Goal: Task Accomplishment & Management: Manage account settings

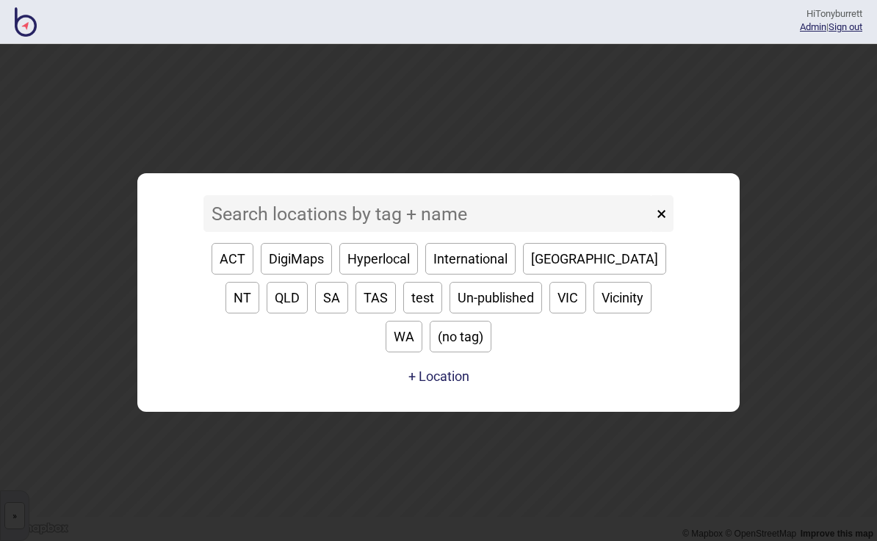
click at [280, 232] on input at bounding box center [428, 213] width 450 height 37
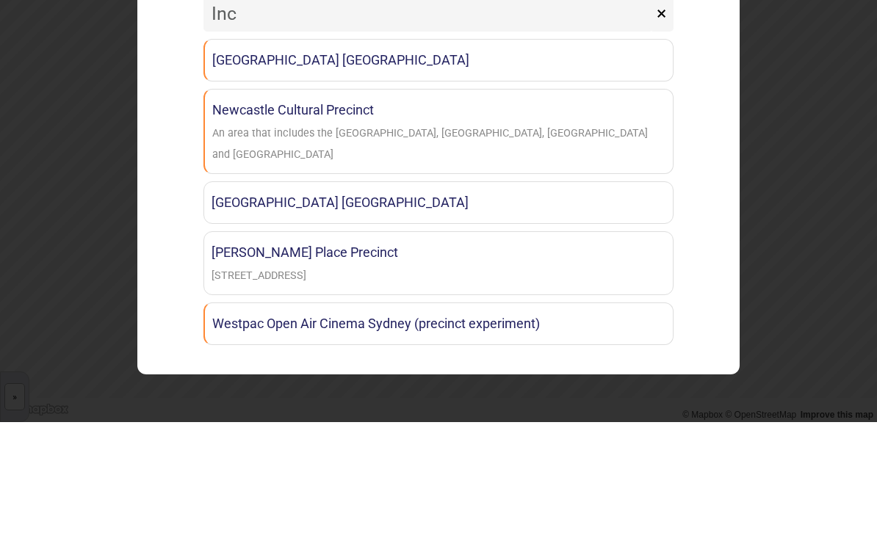
type input "Ince"
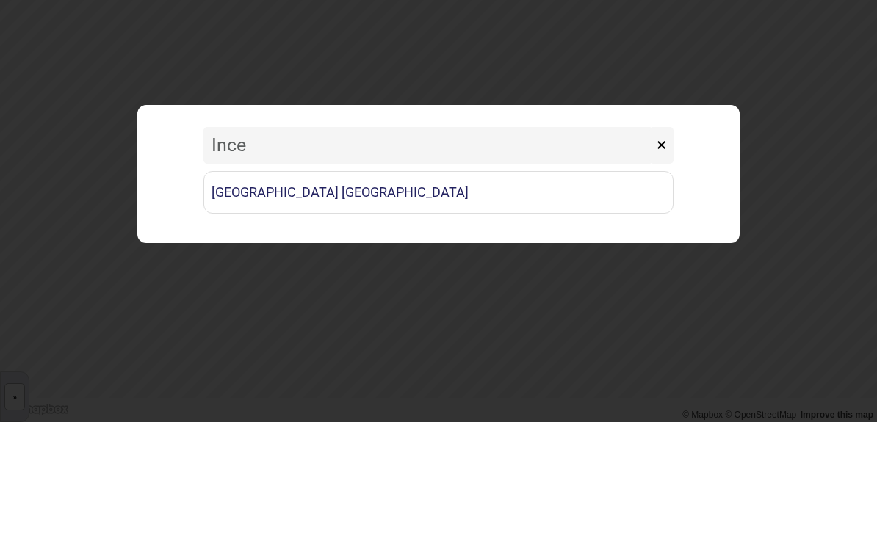
click at [415, 290] on link "[GEOGRAPHIC_DATA] [GEOGRAPHIC_DATA]" at bounding box center [438, 311] width 470 height 43
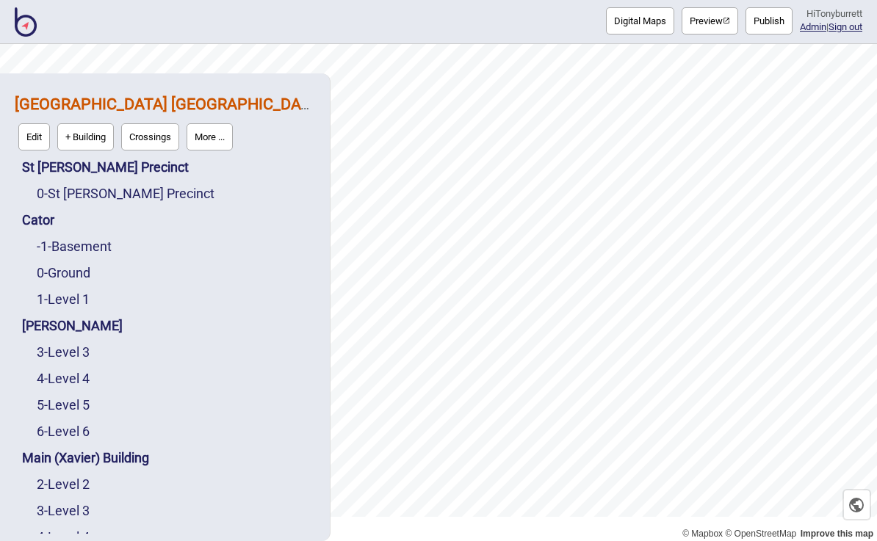
click at [134, 186] on link "0 - St Vincent's Precinct" at bounding box center [126, 193] width 178 height 15
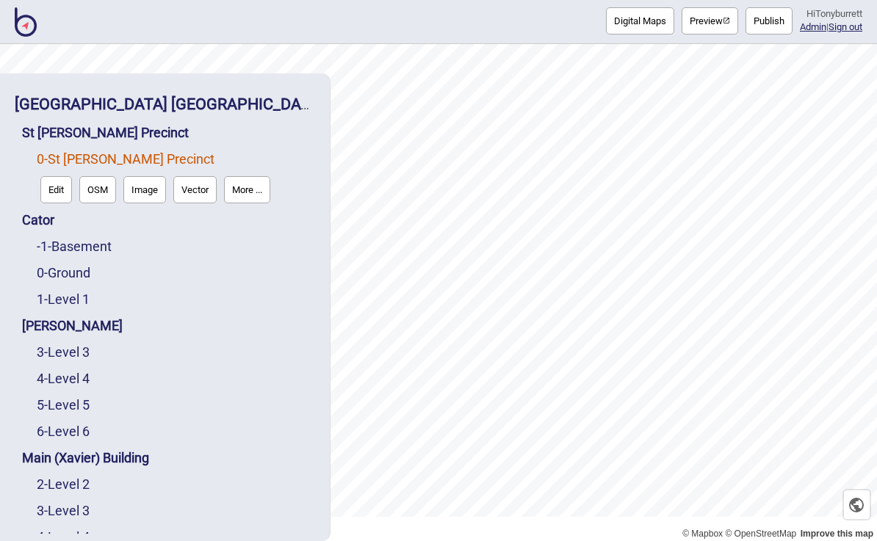
click at [58, 176] on button "Edit" at bounding box center [56, 189] width 32 height 27
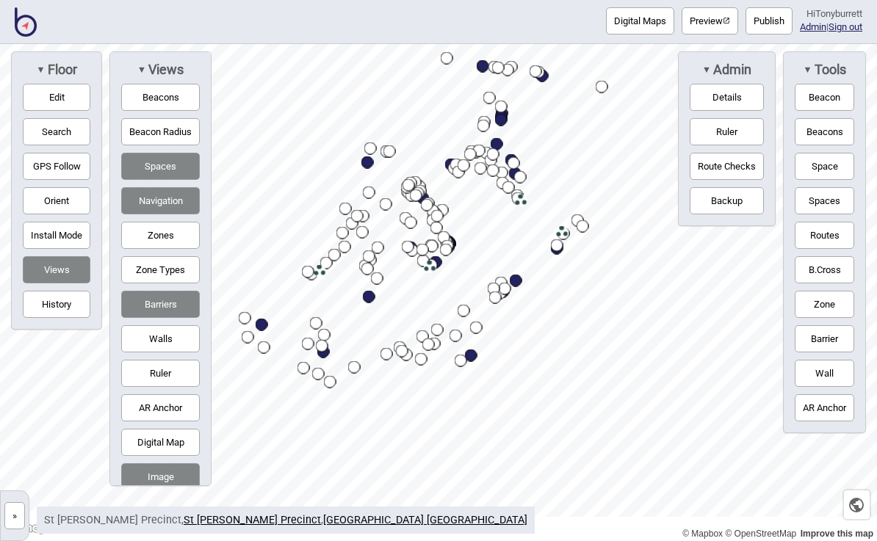
click at [59, 162] on button "GPS Follow" at bounding box center [57, 166] width 68 height 27
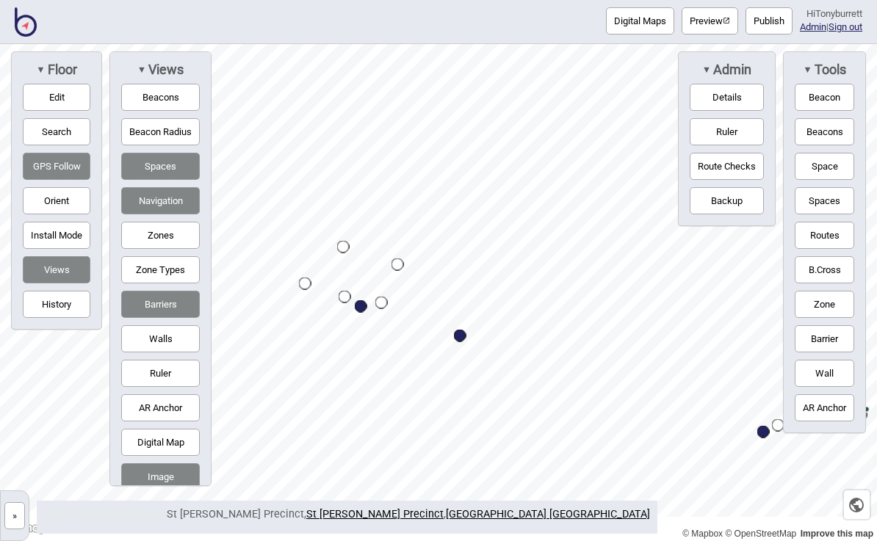
click at [822, 165] on button "Space" at bounding box center [824, 166] width 59 height 27
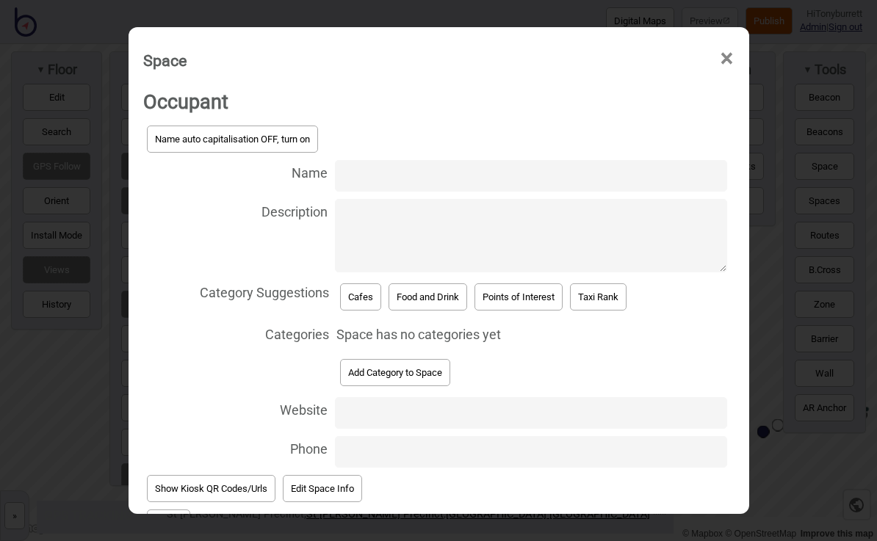
click at [369, 160] on input "Name" at bounding box center [531, 176] width 392 height 32
type input "[PERSON_NAME] Unit Pathway"
click at [642, 217] on textarea "Description" at bounding box center [531, 235] width 392 height 73
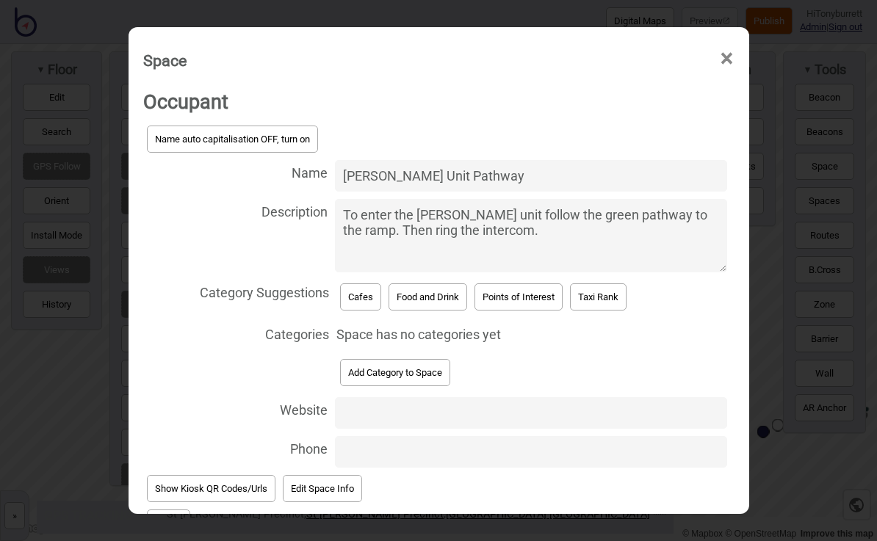
click at [391, 220] on textarea "To enter the [PERSON_NAME] unit follow the green pathway to the ramp. Then ring…" at bounding box center [531, 235] width 392 height 73
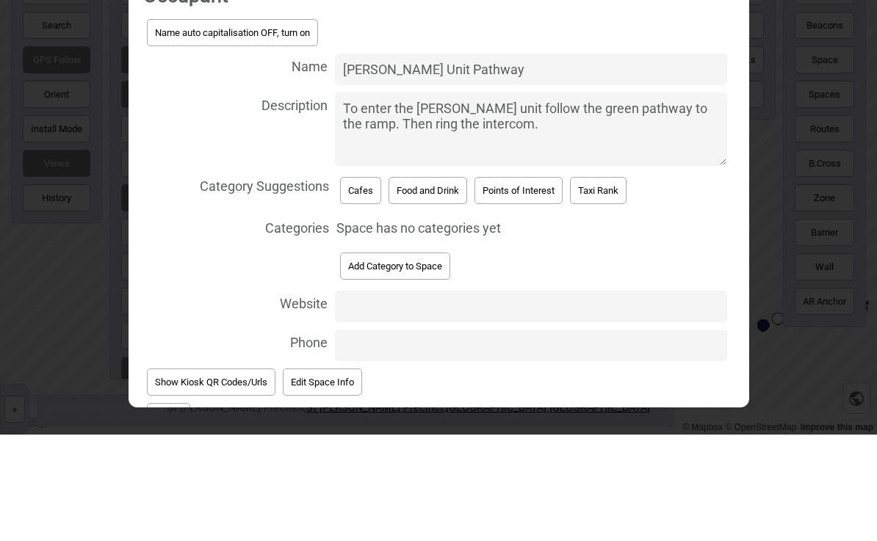
click at [383, 199] on textarea "To enter the [PERSON_NAME] unit follow the green pathway to the ramp. Then ring…" at bounding box center [531, 235] width 392 height 73
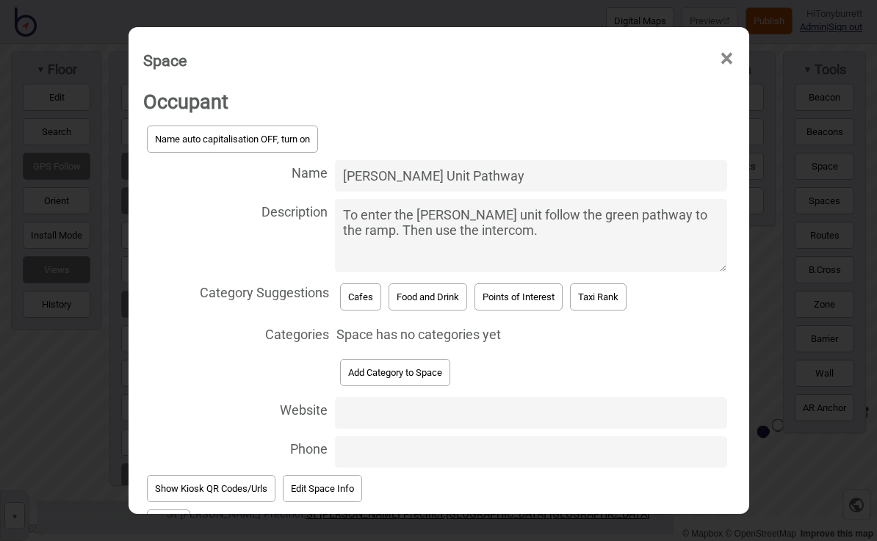
type textarea "To enter the [PERSON_NAME] unit follow the green pathway to the ramp. Then use …"
click at [429, 359] on button "Add Category to Space" at bounding box center [395, 372] width 110 height 27
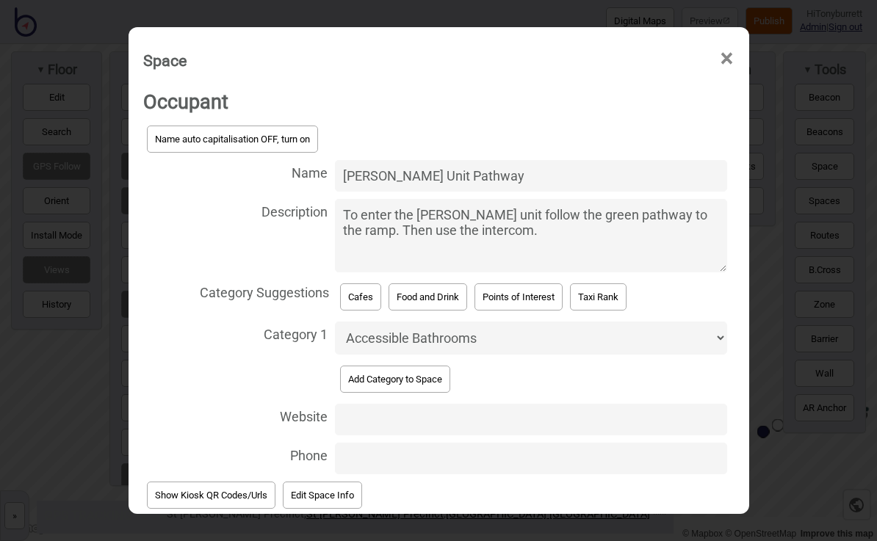
click at [505, 322] on select "Accessible Bathrooms Accommodation Aikenhead Allied Health Antiques Artwork Bag…" at bounding box center [531, 338] width 392 height 33
select select "Clinics"
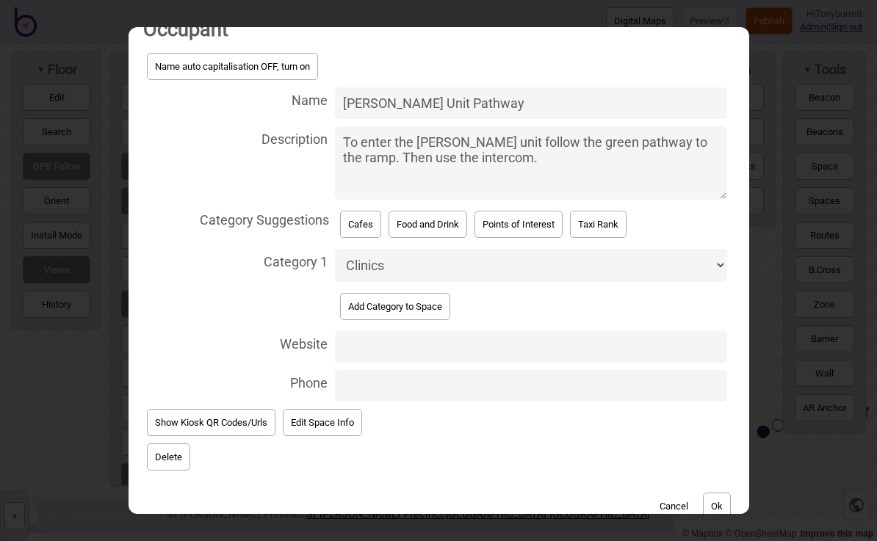
scroll to position [71, 0]
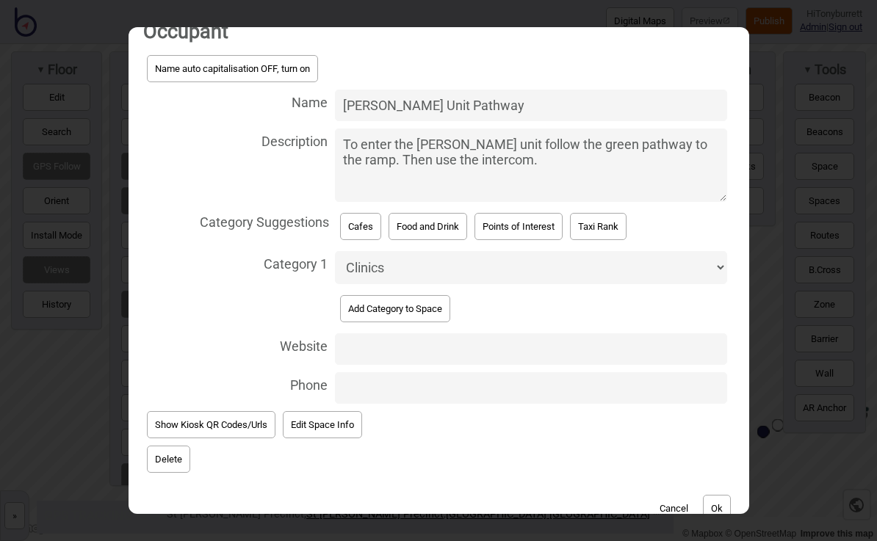
click at [722, 500] on button "Ok" at bounding box center [717, 508] width 28 height 27
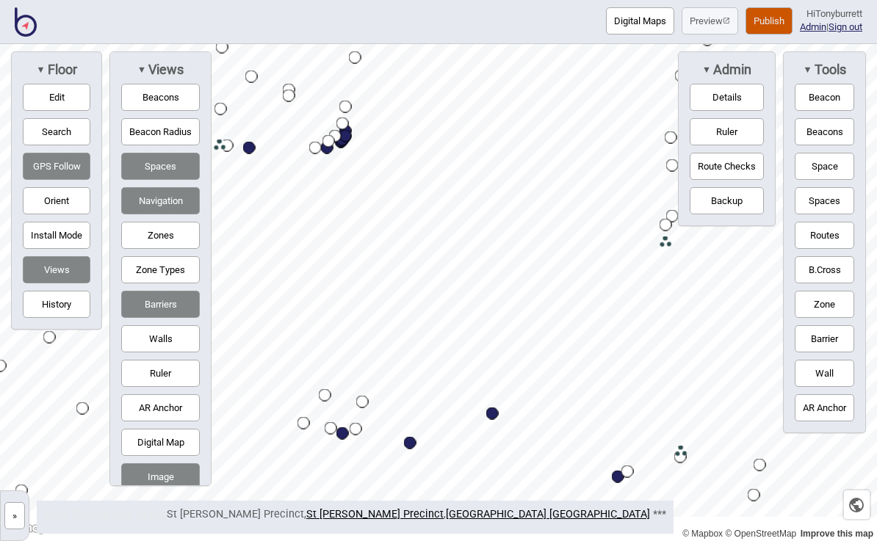
click at [170, 242] on button "Zones" at bounding box center [160, 235] width 79 height 27
click at [170, 246] on button "Zones" at bounding box center [160, 235] width 79 height 27
click at [169, 171] on button "Spaces" at bounding box center [160, 166] width 79 height 27
click at [177, 171] on button "Spaces" at bounding box center [160, 166] width 79 height 27
click at [178, 235] on button "Zones" at bounding box center [160, 235] width 79 height 27
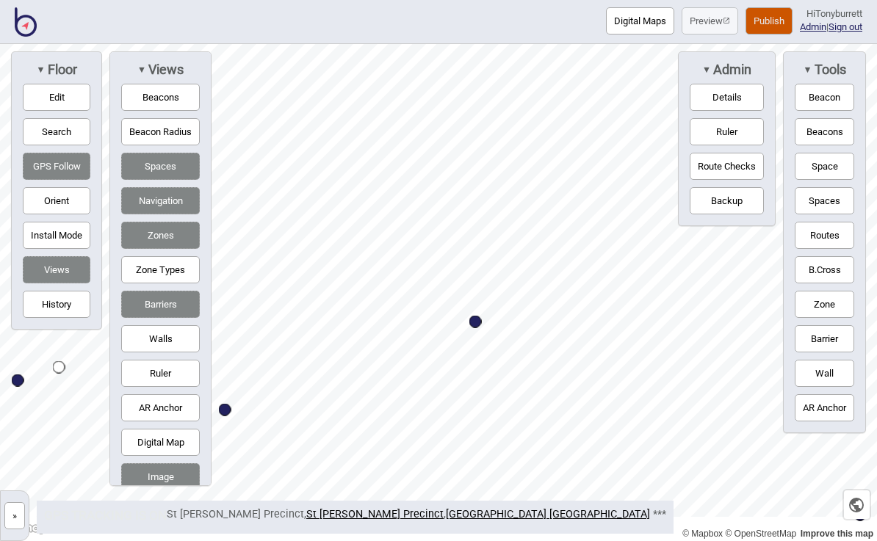
click at [61, 93] on button "Edit" at bounding box center [57, 97] width 68 height 27
click at [59, 99] on button "Edit" at bounding box center [57, 97] width 68 height 27
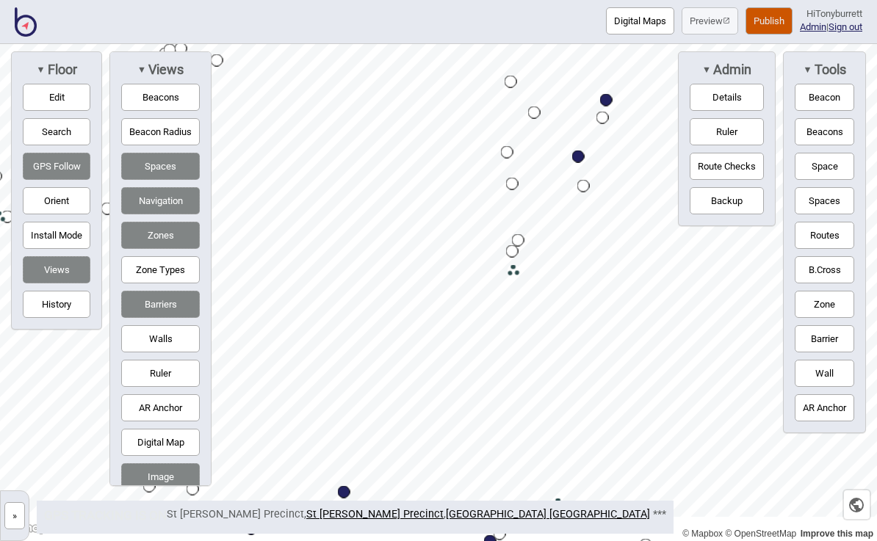
click at [21, 516] on button "»" at bounding box center [14, 515] width 21 height 27
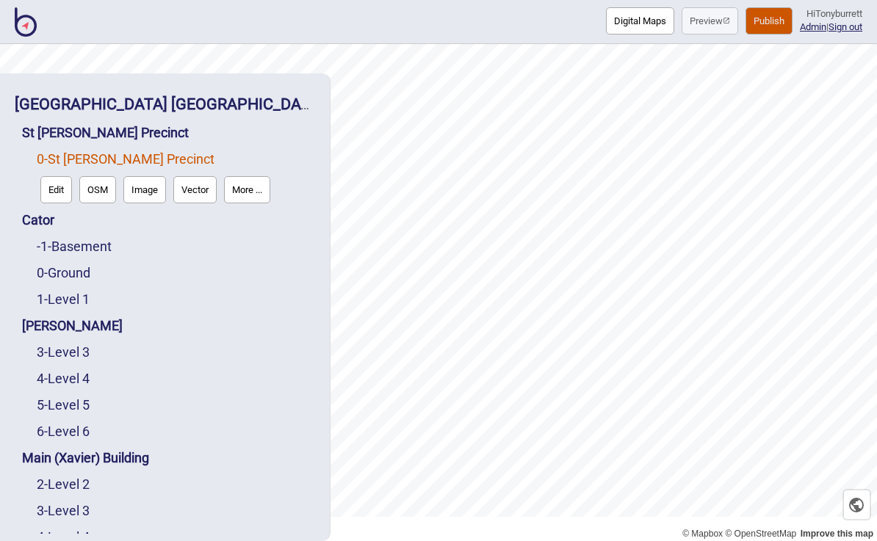
click at [90, 371] on link "4 - Level 4" at bounding box center [63, 378] width 53 height 15
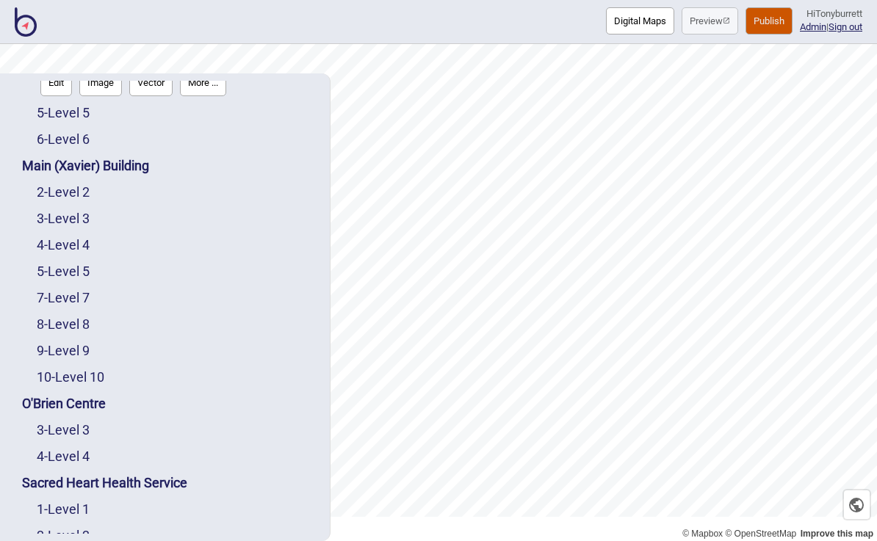
scroll to position [293, 0]
click at [68, 448] on link "4 - Level 4" at bounding box center [63, 455] width 53 height 15
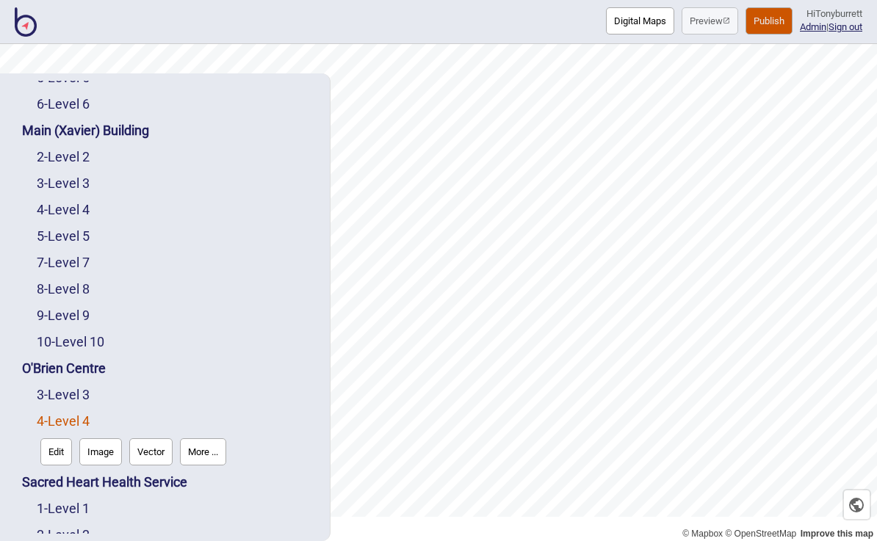
click at [44, 439] on button "Edit" at bounding box center [56, 452] width 32 height 27
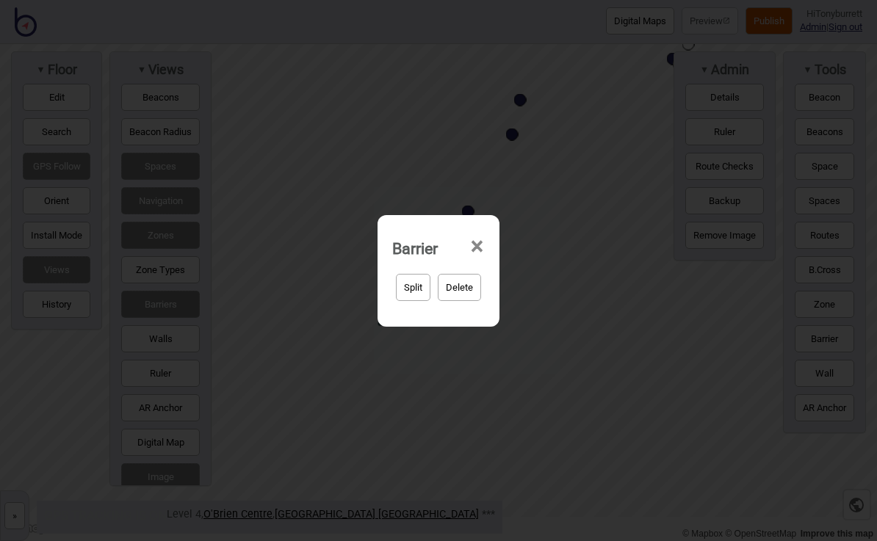
click at [479, 242] on span "×" at bounding box center [476, 247] width 15 height 48
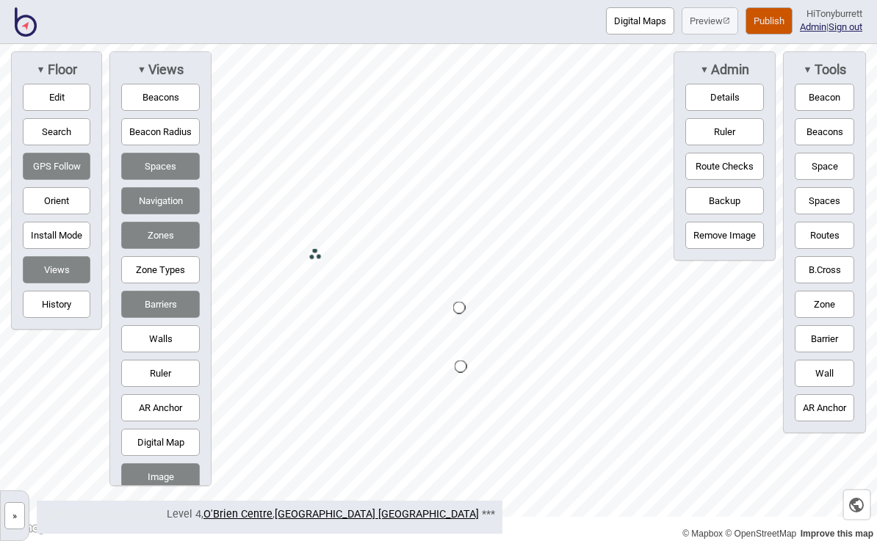
click at [10, 516] on button "»" at bounding box center [14, 515] width 21 height 27
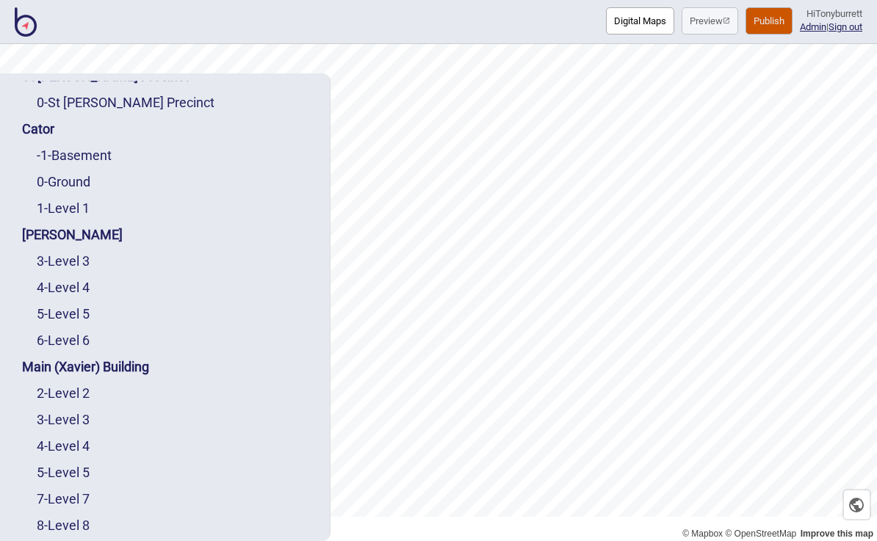
scroll to position [50, 0]
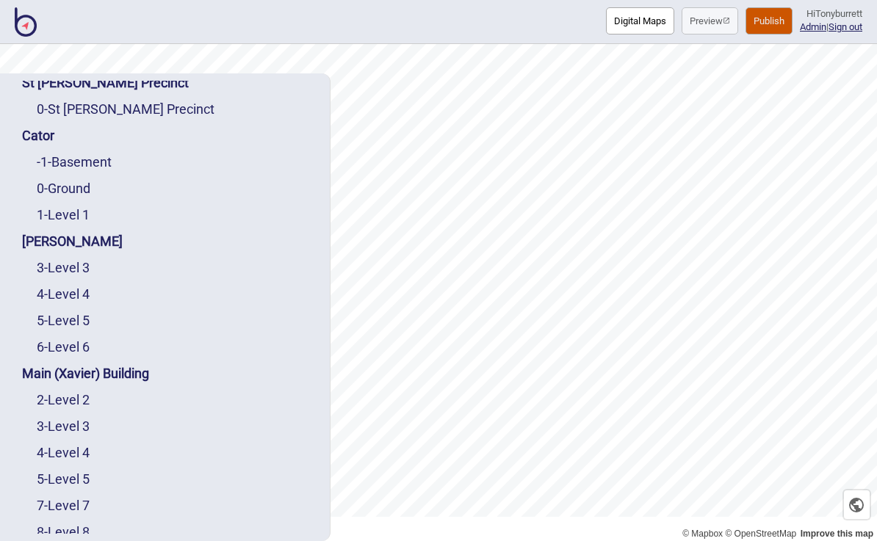
click at [71, 286] on link "4 - Level 4" at bounding box center [63, 293] width 53 height 15
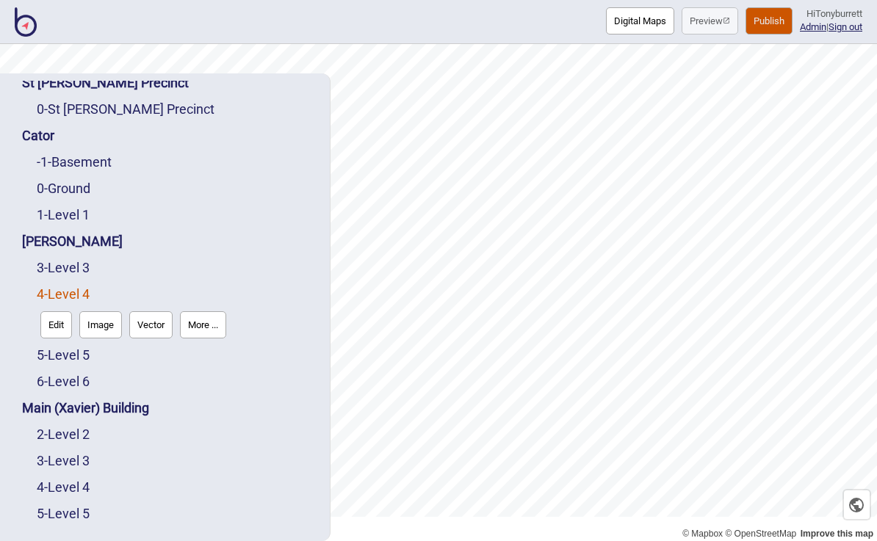
click at [54, 311] on button "Edit" at bounding box center [56, 324] width 32 height 27
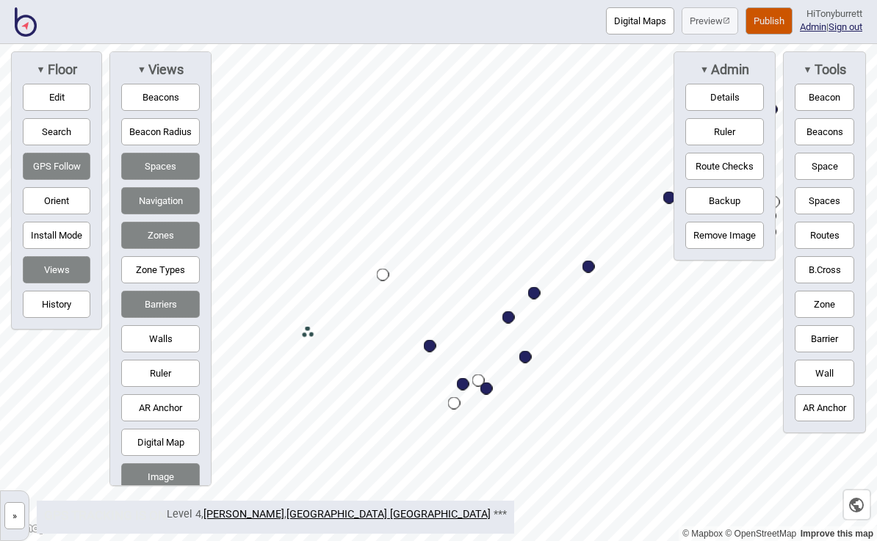
click at [167, 274] on button "Zone Types" at bounding box center [160, 269] width 79 height 27
click at [178, 284] on button "Zone Types" at bounding box center [160, 269] width 79 height 27
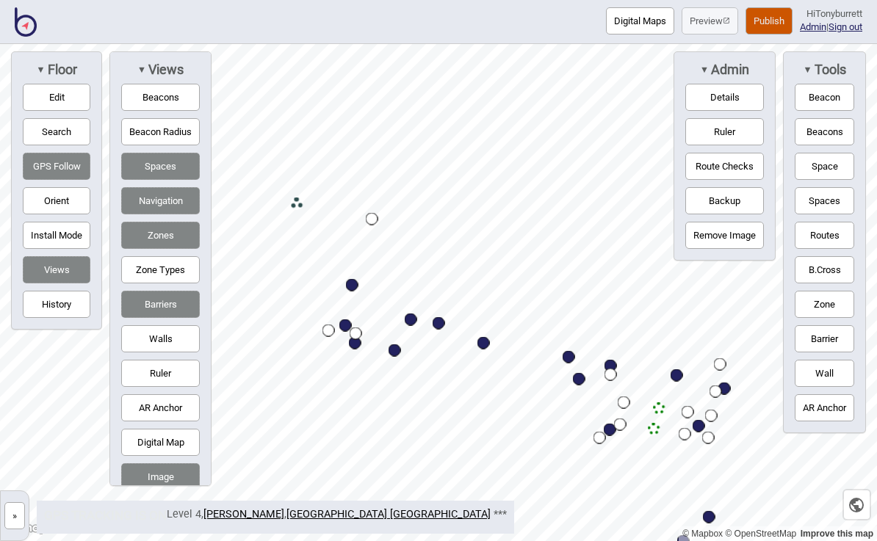
click at [21, 516] on button "»" at bounding box center [14, 515] width 21 height 27
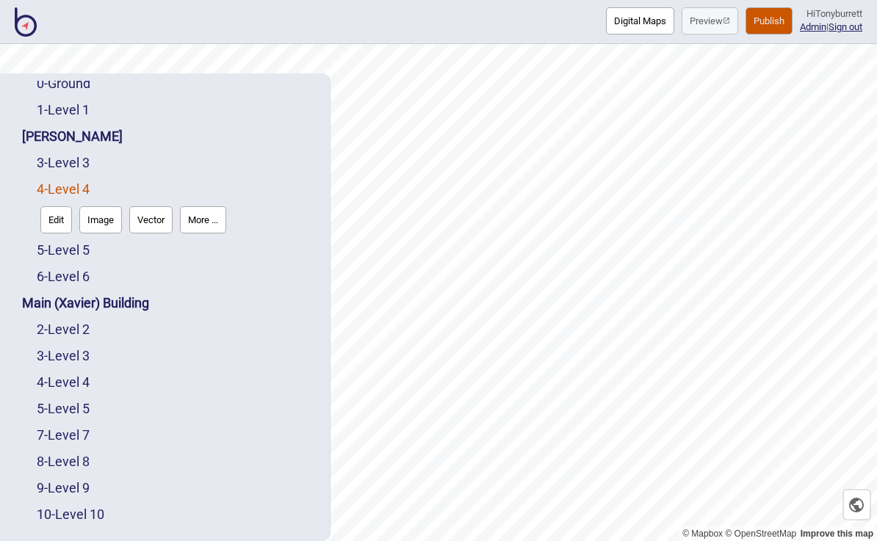
scroll to position [157, 0]
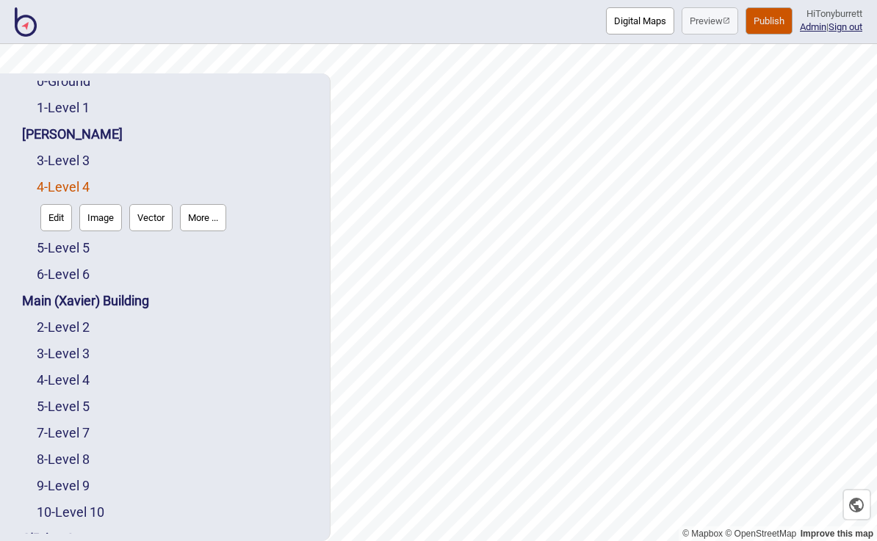
click at [74, 372] on link "4 - Level 4" at bounding box center [63, 379] width 53 height 15
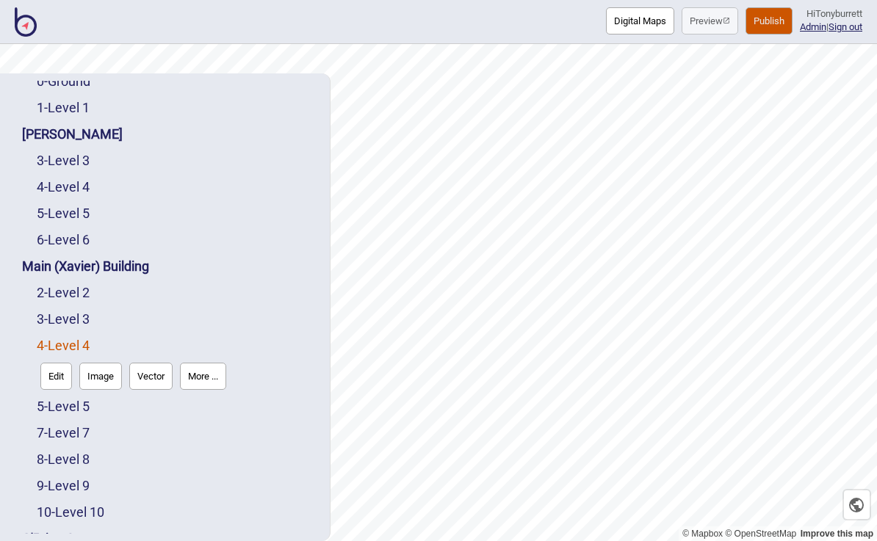
click at [61, 363] on button "Edit" at bounding box center [56, 376] width 32 height 27
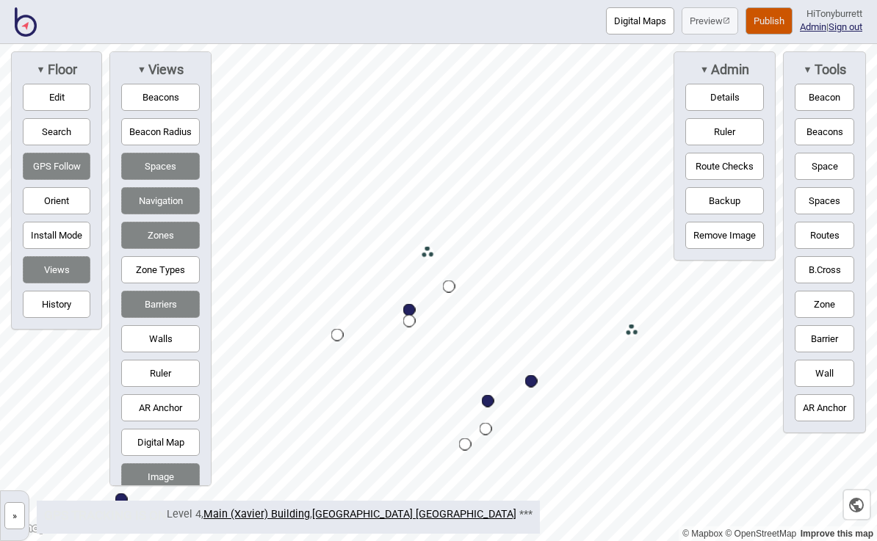
click at [162, 284] on button "Zone Types" at bounding box center [160, 269] width 79 height 27
click at [172, 280] on button "Zone Types" at bounding box center [160, 269] width 79 height 27
click at [176, 242] on button "Zones" at bounding box center [160, 235] width 79 height 27
click at [168, 249] on button "Zones" at bounding box center [160, 235] width 79 height 27
click at [18, 516] on button "»" at bounding box center [14, 515] width 21 height 27
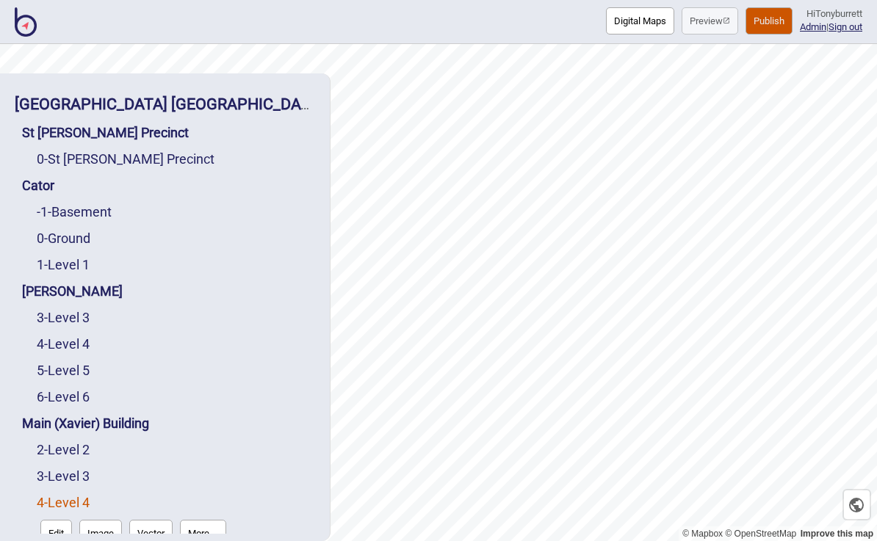
click at [125, 151] on link "0 - St Vincent's Precinct" at bounding box center [126, 158] width 178 height 15
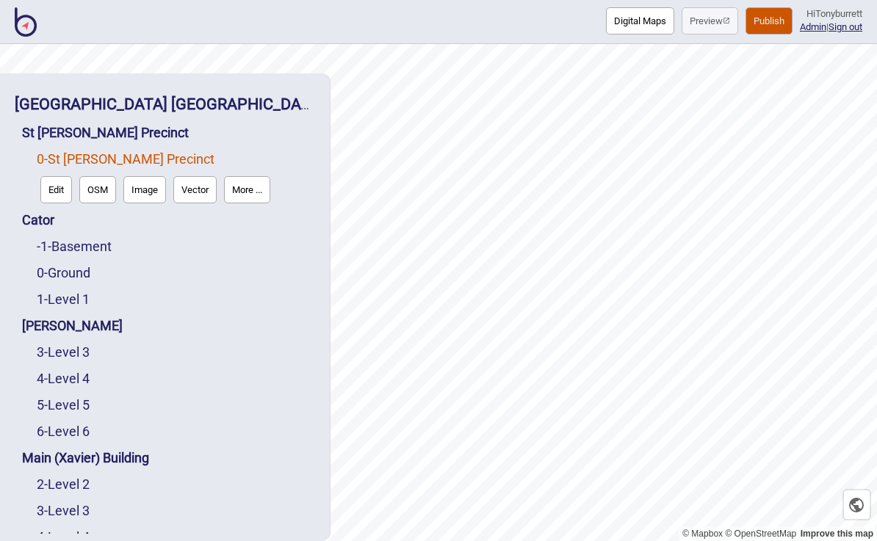
click at [57, 176] on button "Edit" at bounding box center [56, 189] width 32 height 27
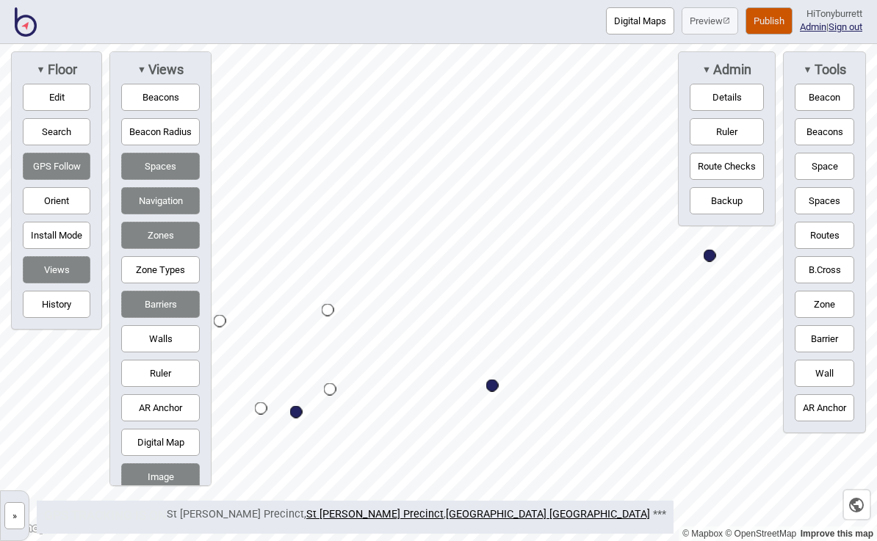
click at [746, 30] on button "Publish" at bounding box center [769, 20] width 47 height 27
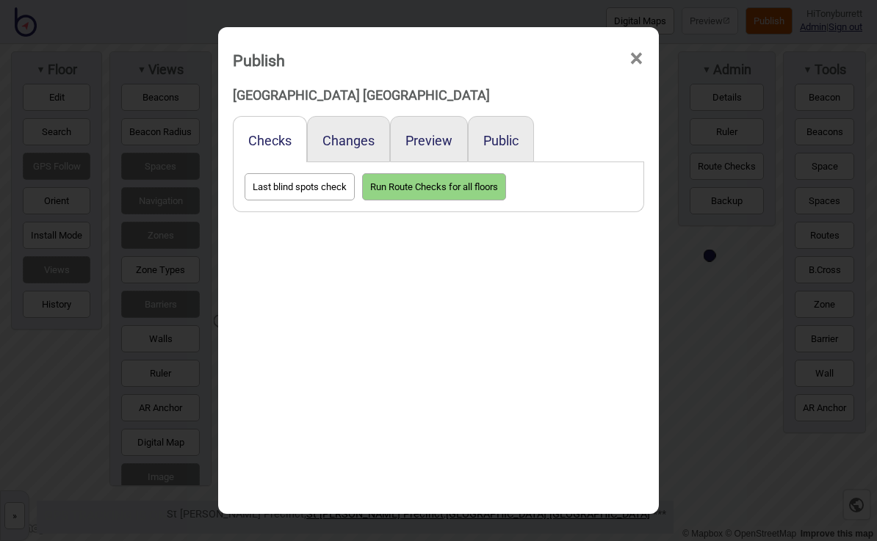
click at [437, 133] on button "Preview" at bounding box center [428, 140] width 47 height 15
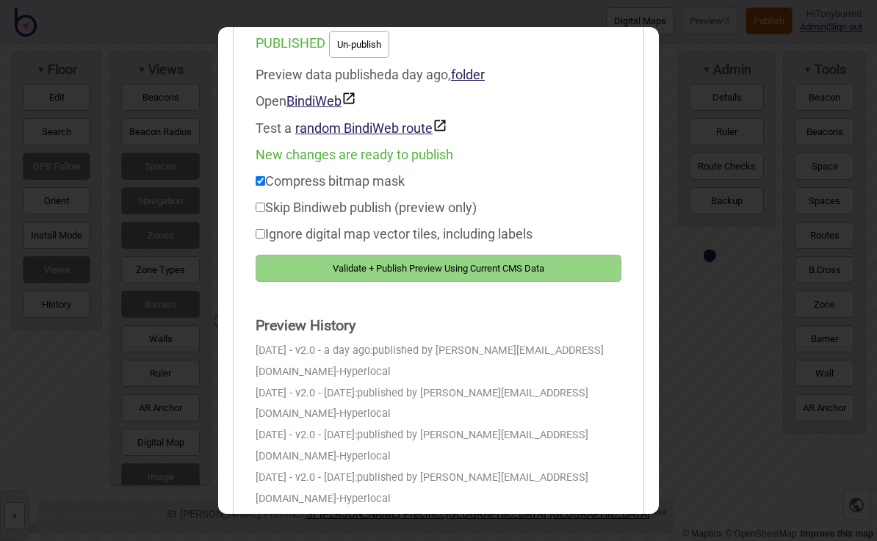
scroll to position [194, 0]
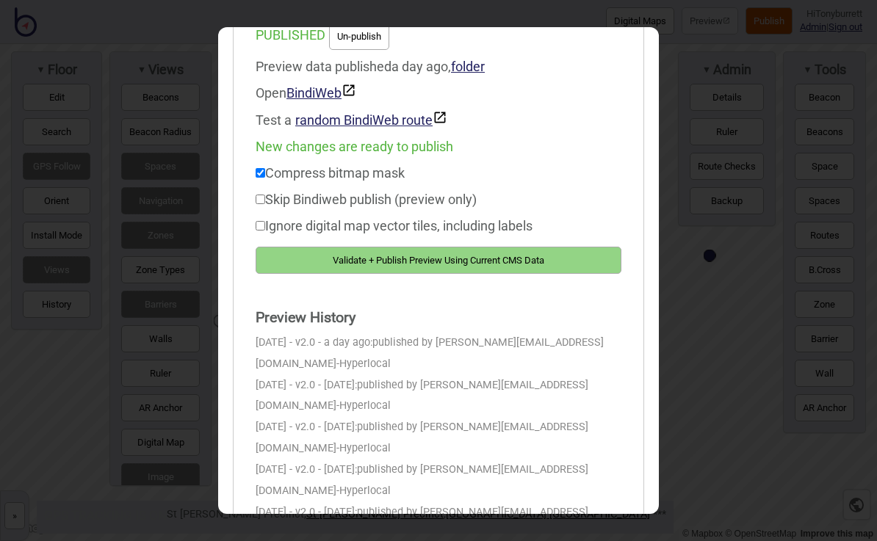
click at [100, 499] on div "Publish × St Vincent's Public Hospital Sydney Checks Changes Preview Public Pre…" at bounding box center [438, 270] width 877 height 541
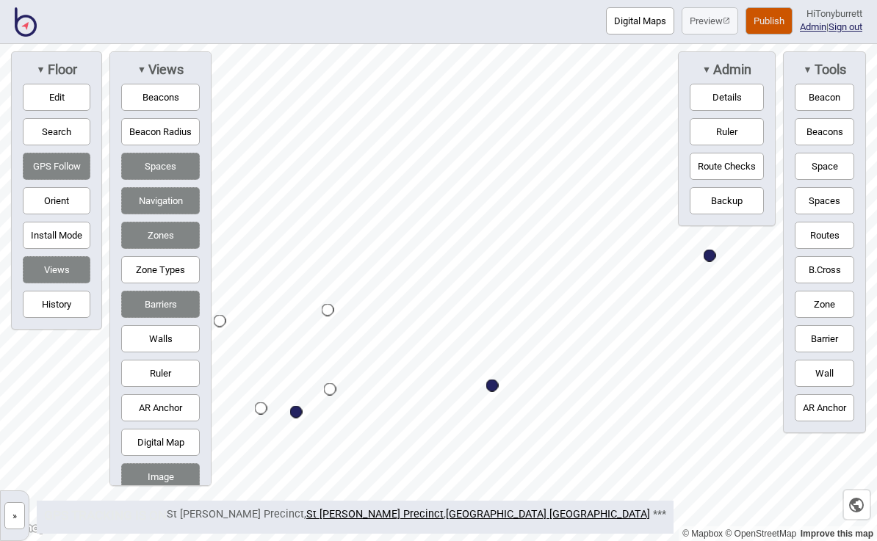
click at [754, 21] on button "Publish" at bounding box center [769, 20] width 47 height 27
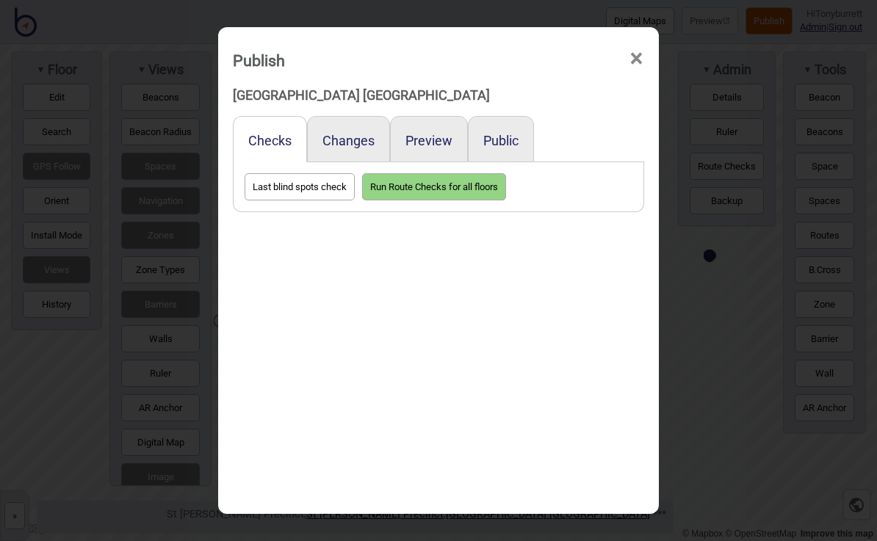
click at [445, 133] on button "Preview" at bounding box center [428, 140] width 47 height 15
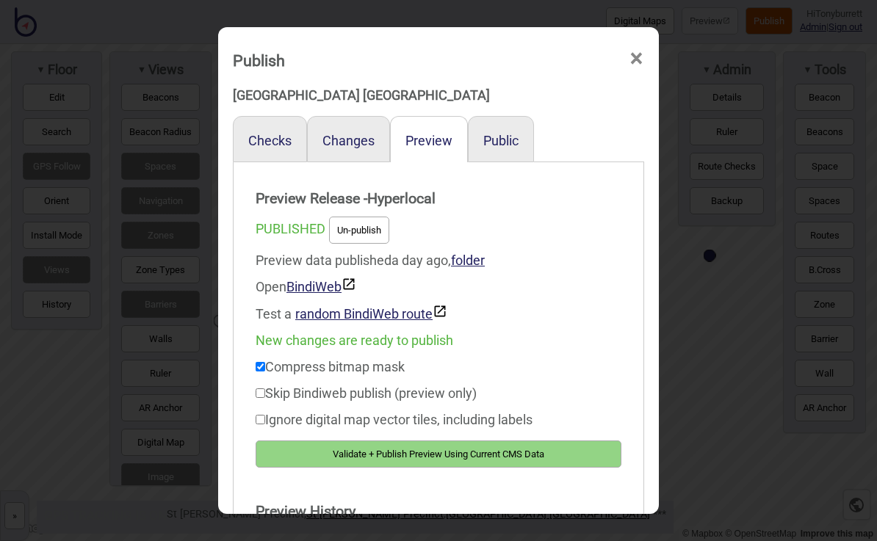
scroll to position [0, 0]
click at [633, 37] on span "×" at bounding box center [636, 59] width 15 height 48
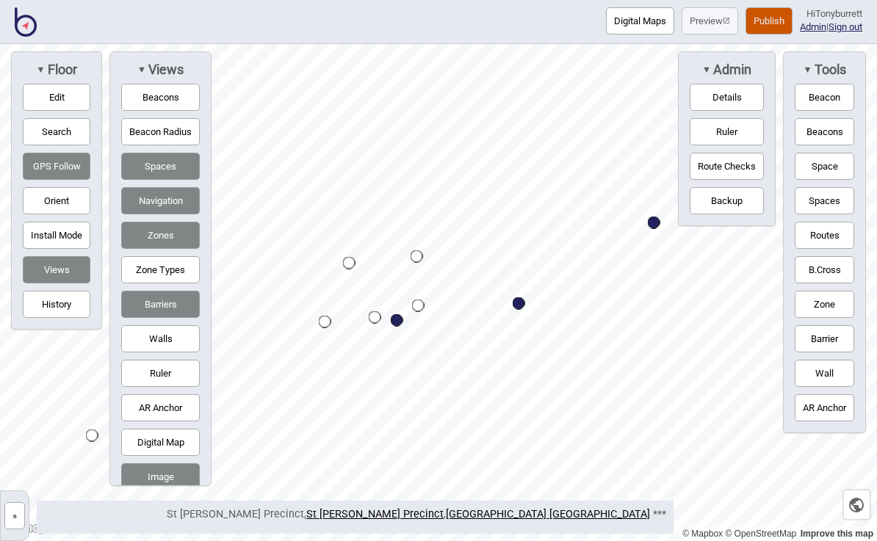
click at [138, 73] on span "▼" at bounding box center [141, 69] width 9 height 11
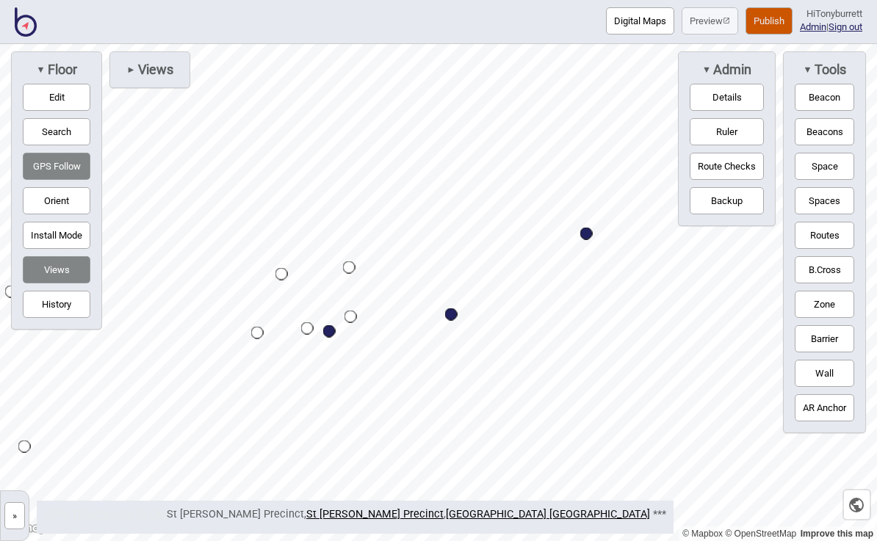
click at [716, 68] on span "Admin" at bounding box center [731, 70] width 40 height 16
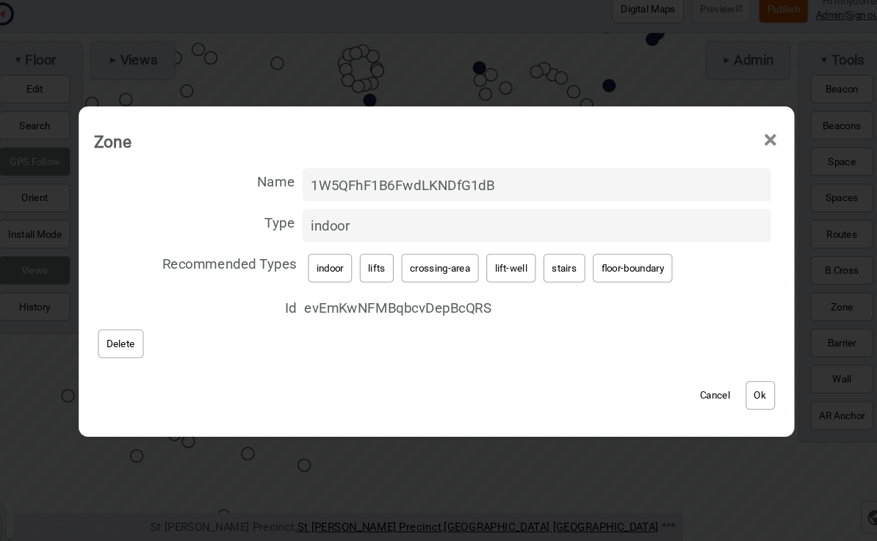
click at [682, 385] on button "Cancel" at bounding box center [703, 388] width 43 height 27
click at [684, 378] on button "Cancel" at bounding box center [703, 388] width 43 height 27
click at [682, 377] on button "Cancel" at bounding box center [703, 388] width 43 height 27
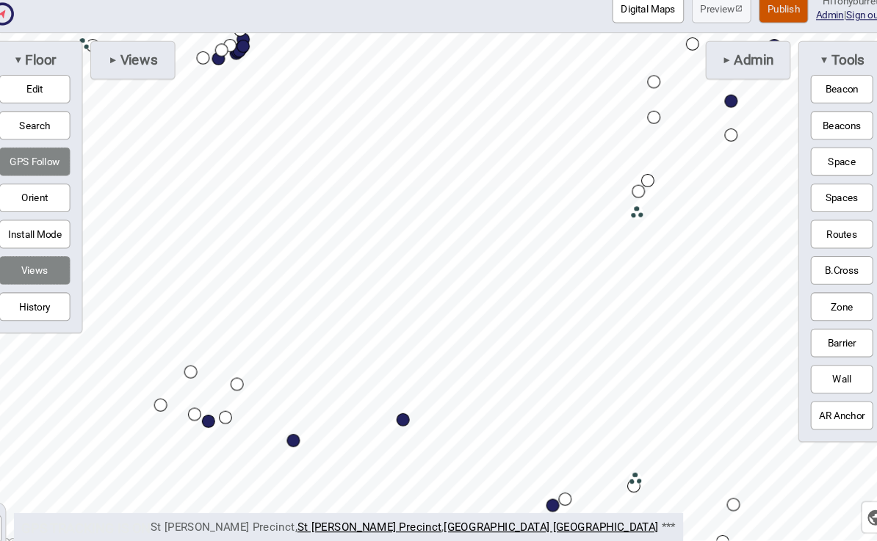
click at [126, 62] on span "►" at bounding box center [130, 70] width 9 height 16
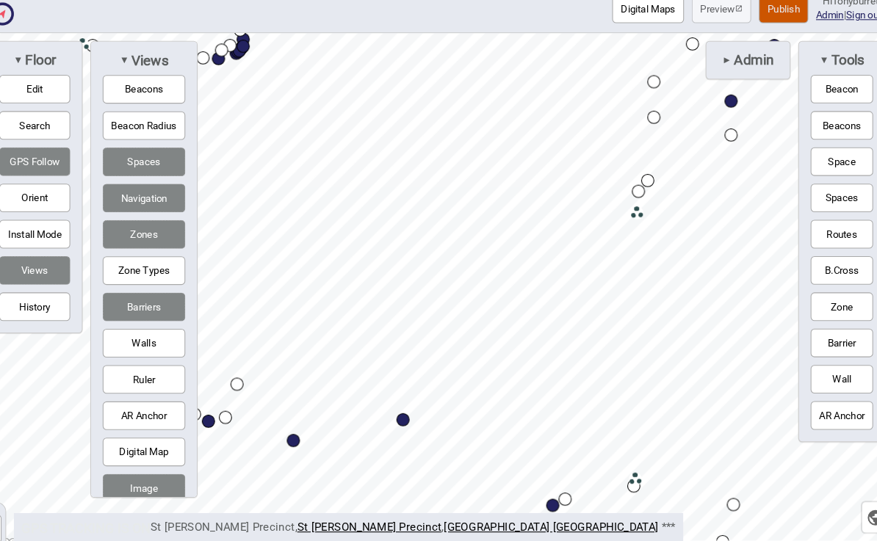
click at [121, 228] on button "Zones" at bounding box center [160, 235] width 79 height 27
click at [121, 227] on button "Zones" at bounding box center [160, 235] width 79 height 27
click at [121, 225] on button "Zones" at bounding box center [160, 235] width 79 height 27
click at [121, 228] on button "Zones" at bounding box center [160, 235] width 79 height 27
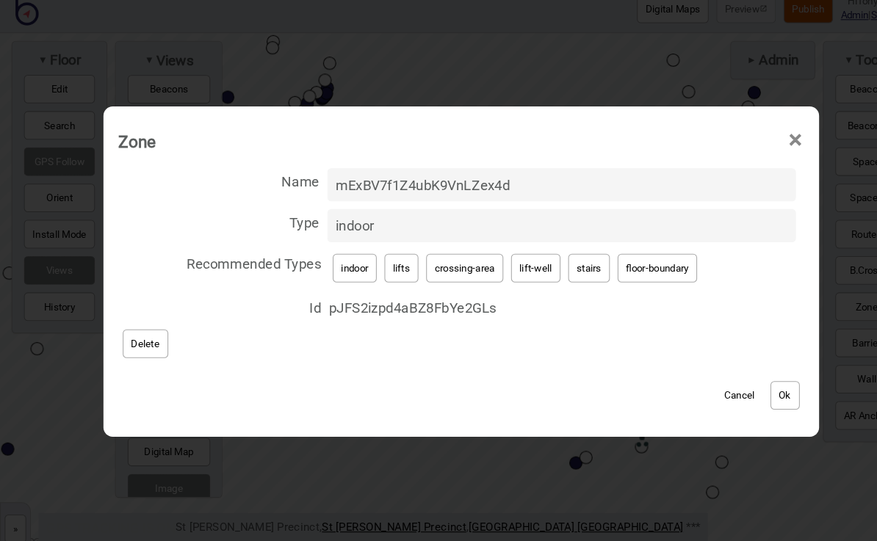
click at [514, 51] on div "Zone × Name mExBV7f1Z4ubK9VnLZex4d Type indoor Recommended Types indoor lifts c…" at bounding box center [438, 270] width 877 height 541
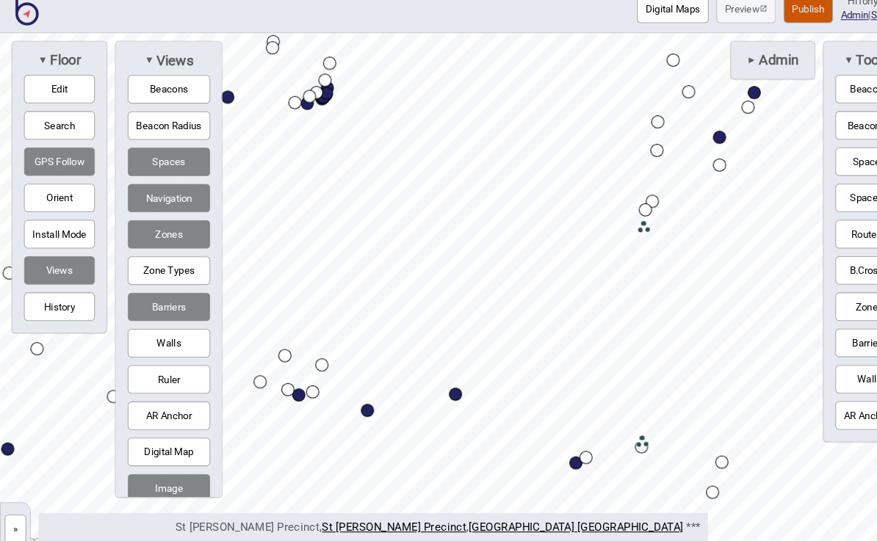
click at [328, 10] on div "Digital Maps Preview Publish Hi Tonyburrett Admin | Sign out" at bounding box center [438, 22] width 877 height 44
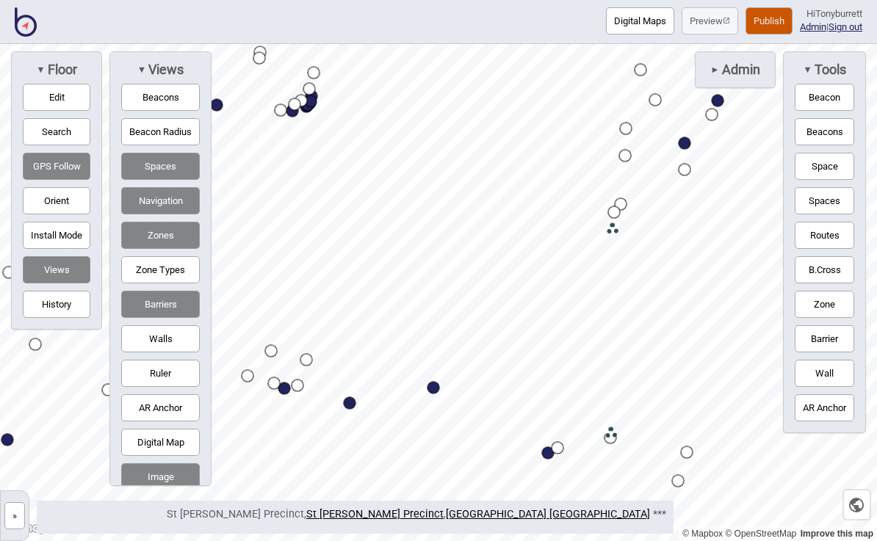
click at [851, 505] on icon "button" at bounding box center [856, 505] width 15 height 15
click at [154, 240] on button "Zones" at bounding box center [160, 235] width 79 height 27
click at [148, 239] on button "Zones" at bounding box center [160, 235] width 79 height 27
click at [146, 237] on button "Zones" at bounding box center [160, 235] width 79 height 27
click at [145, 237] on button "Zones" at bounding box center [160, 235] width 79 height 27
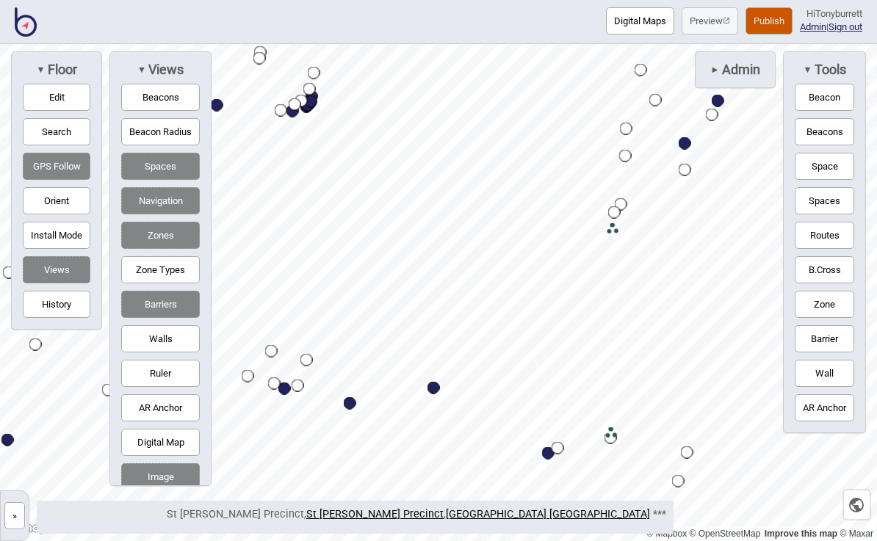
click at [144, 237] on button "Zones" at bounding box center [160, 235] width 79 height 27
click at [151, 248] on button "Zones" at bounding box center [160, 235] width 79 height 27
click at [141, 239] on button "Zones" at bounding box center [160, 235] width 79 height 27
click at [141, 237] on button "Zones" at bounding box center [160, 235] width 79 height 27
click at [145, 241] on button "Zones" at bounding box center [160, 235] width 79 height 27
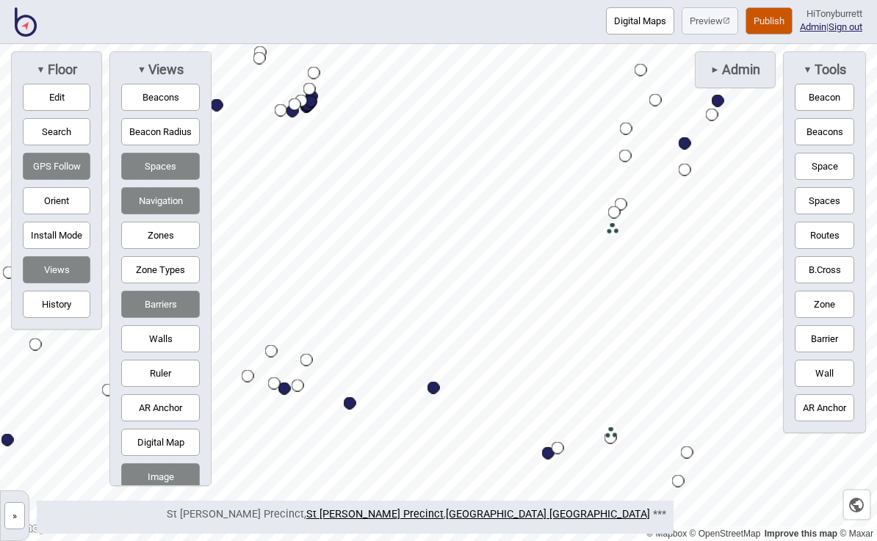
click at [145, 239] on button "Zones" at bounding box center [160, 235] width 79 height 27
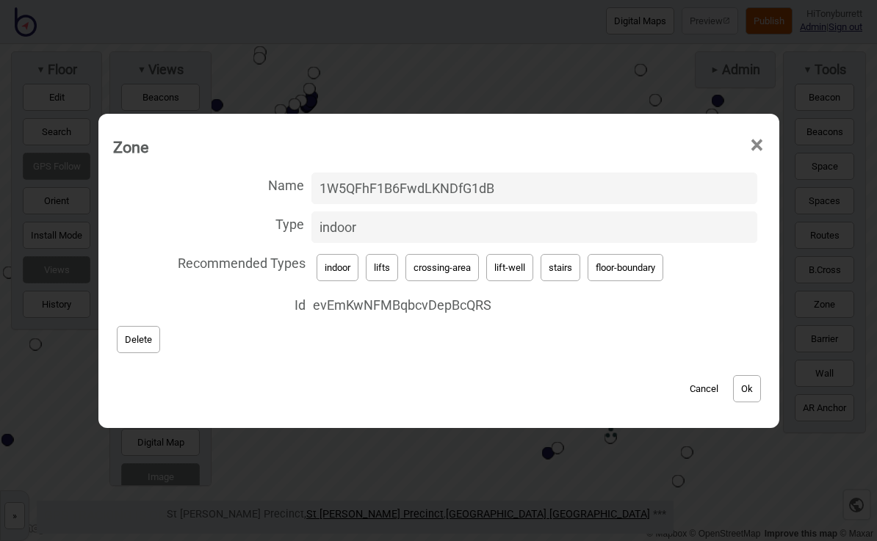
click at [704, 386] on button "Cancel" at bounding box center [703, 388] width 43 height 27
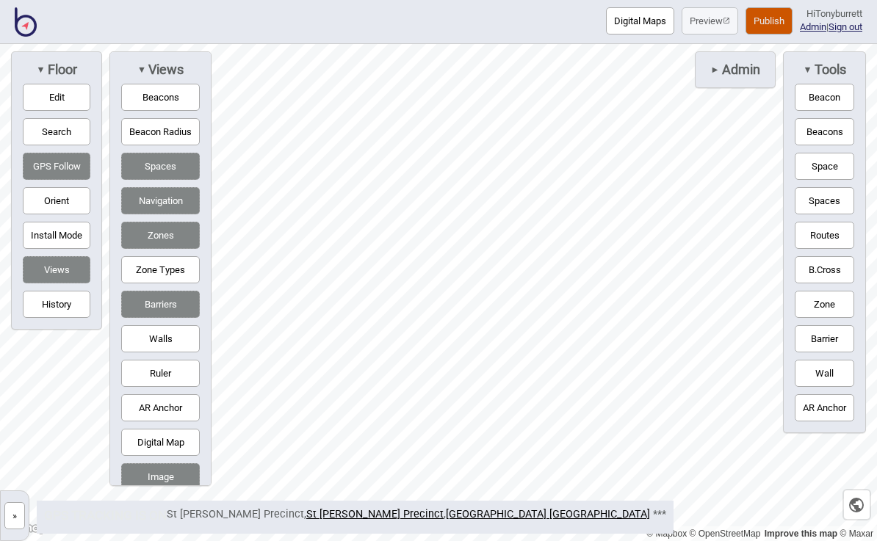
click at [852, 503] on icon "button" at bounding box center [856, 505] width 15 height 15
click at [144, 236] on button "Zones" at bounding box center [160, 235] width 79 height 27
click at [149, 234] on button "Zones" at bounding box center [160, 235] width 79 height 27
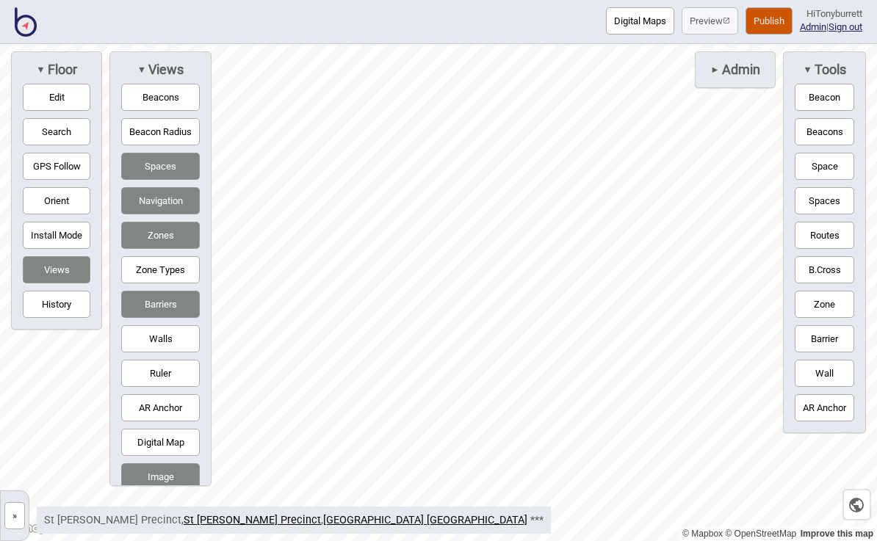
click at [742, 71] on span "Admin" at bounding box center [740, 70] width 40 height 16
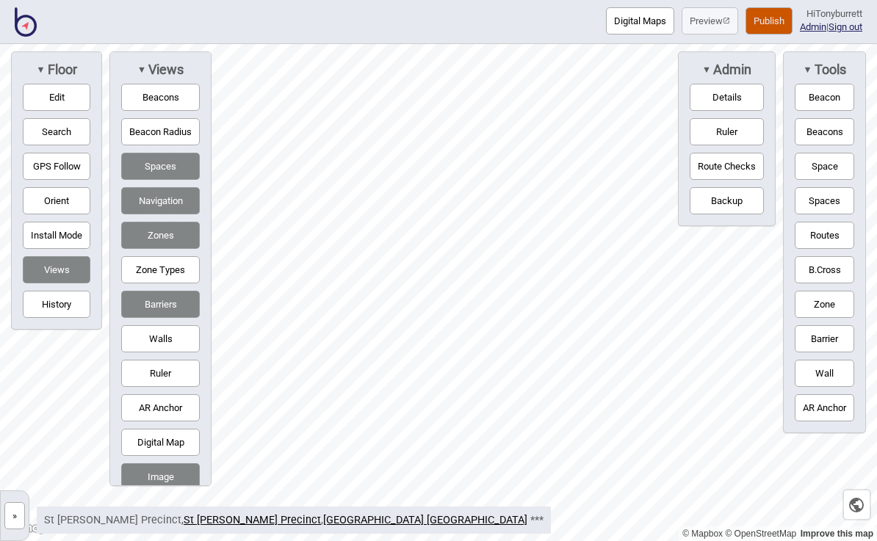
click at [727, 126] on button "Ruler" at bounding box center [727, 131] width 74 height 27
click at [146, 381] on button "Ruler" at bounding box center [160, 373] width 79 height 27
click at [53, 93] on button "Edit" at bounding box center [57, 97] width 68 height 27
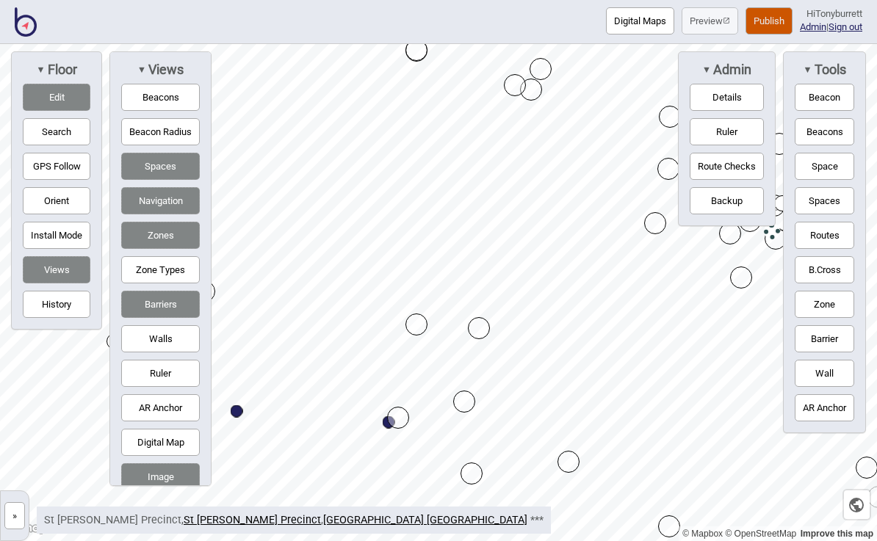
click at [71, 98] on button "Edit" at bounding box center [57, 97] width 68 height 27
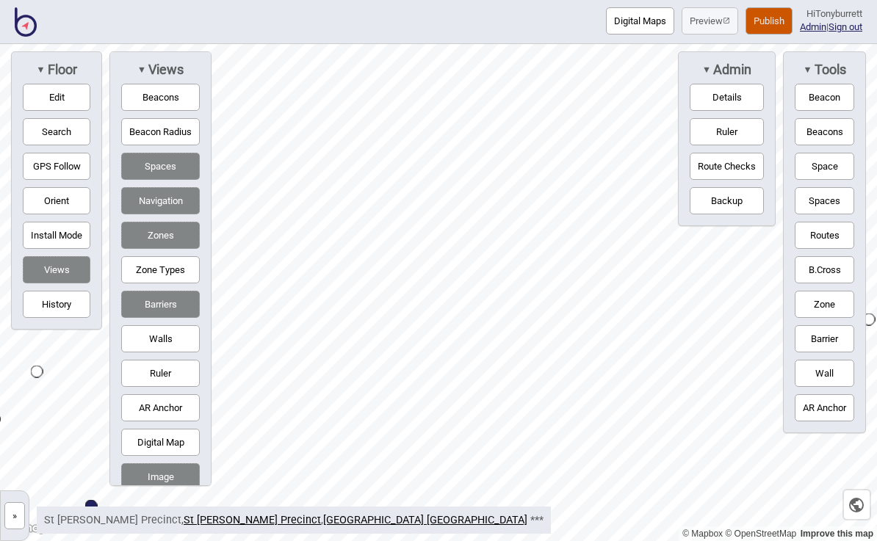
click at [48, 98] on button "Edit" at bounding box center [57, 97] width 68 height 27
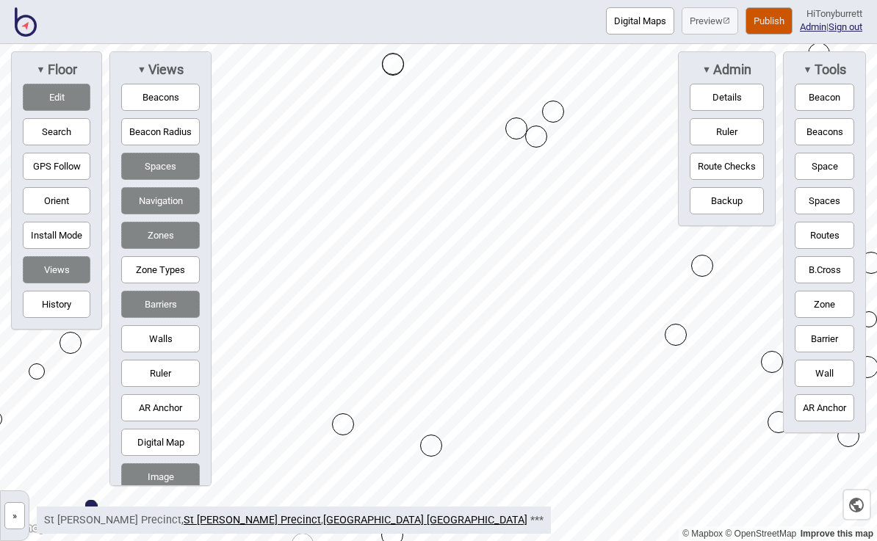
click at [51, 98] on button "Edit" at bounding box center [57, 97] width 68 height 27
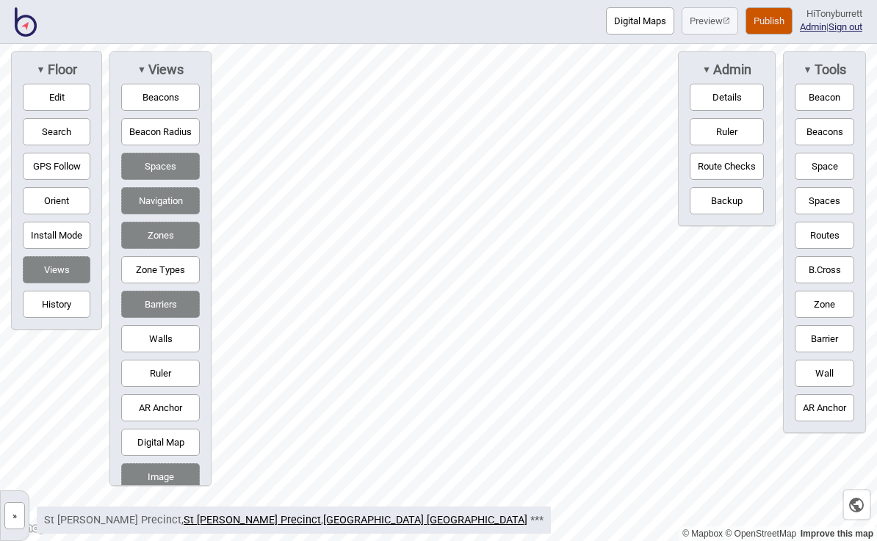
click at [53, 98] on button "Edit" at bounding box center [57, 97] width 68 height 27
click at [50, 94] on button "Edit" at bounding box center [57, 97] width 68 height 27
click at [51, 95] on button "Edit" at bounding box center [57, 97] width 68 height 27
click at [56, 105] on button "Edit" at bounding box center [57, 97] width 68 height 27
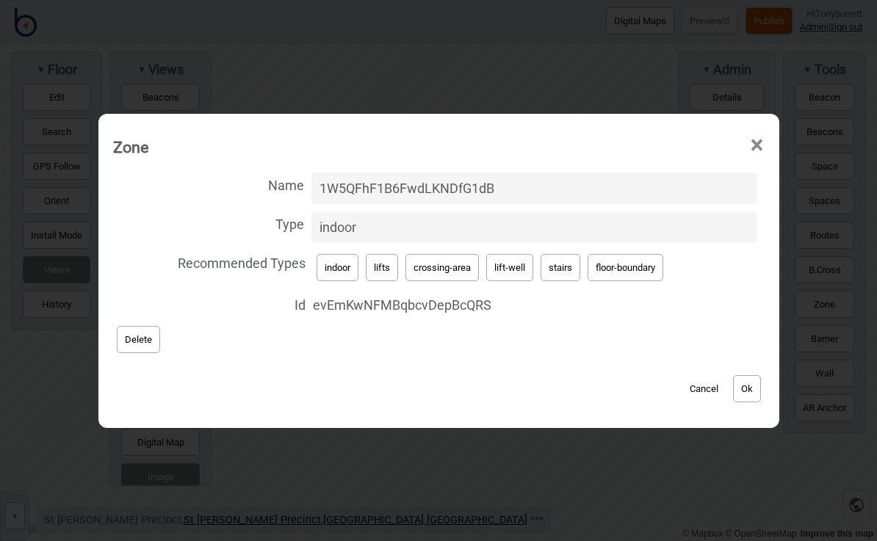
click at [704, 388] on button "Cancel" at bounding box center [703, 388] width 43 height 27
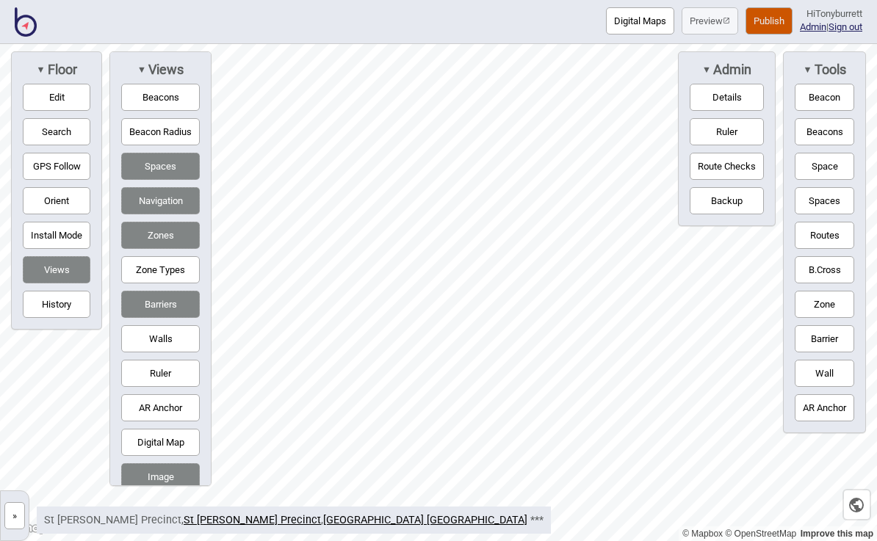
click at [52, 107] on button "Edit" at bounding box center [57, 97] width 68 height 27
click at [51, 104] on button "Edit" at bounding box center [57, 97] width 68 height 27
click at [764, 24] on button "Publish" at bounding box center [769, 20] width 47 height 27
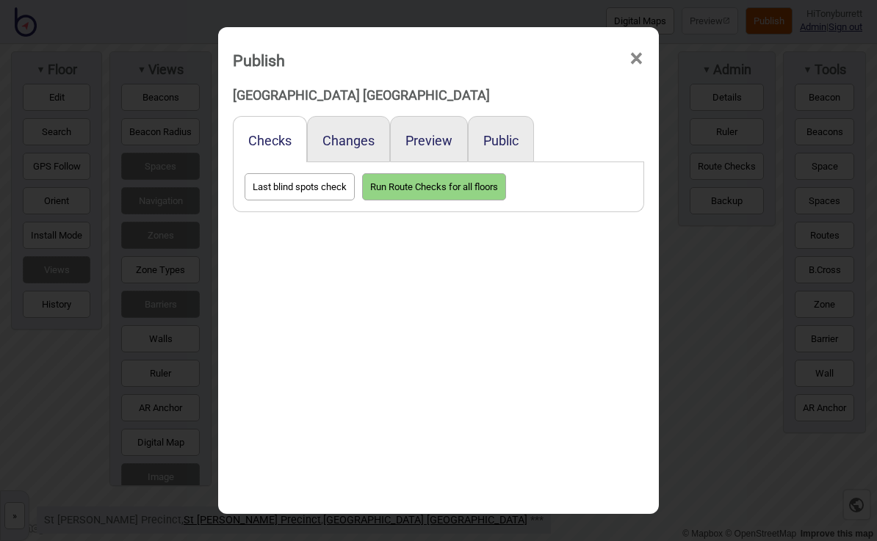
click at [428, 133] on button "Preview" at bounding box center [428, 140] width 47 height 15
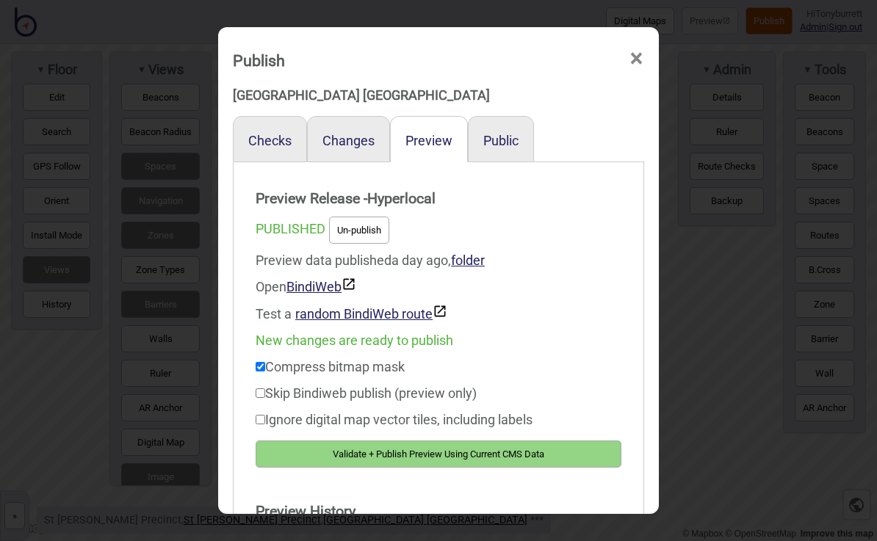
click at [439, 453] on button "Validate + Publish Preview Using Current CMS Data" at bounding box center [439, 454] width 366 height 27
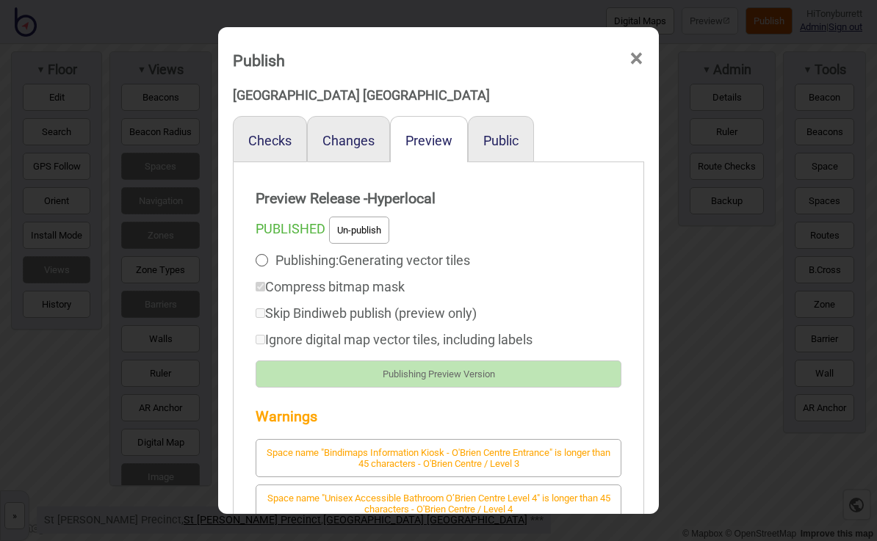
click at [641, 41] on span "×" at bounding box center [636, 59] width 15 height 48
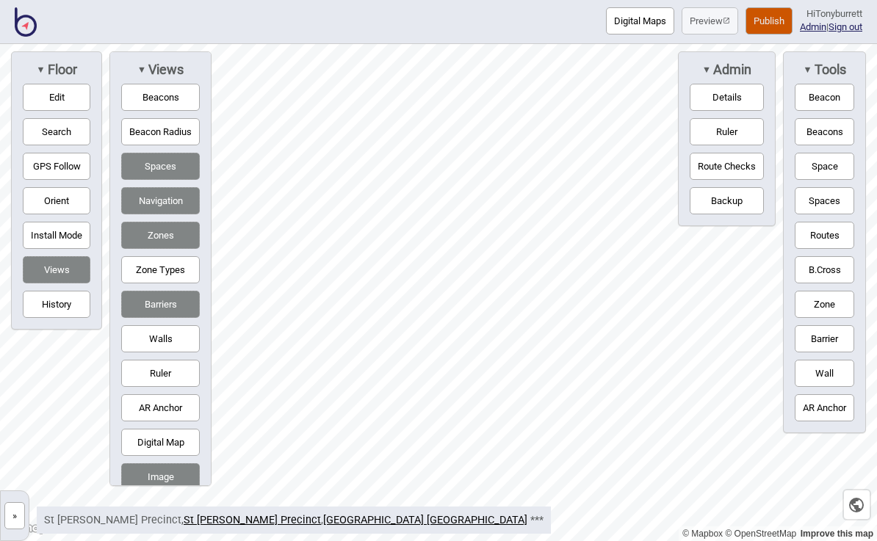
click at [768, 23] on button "Publish" at bounding box center [769, 20] width 47 height 27
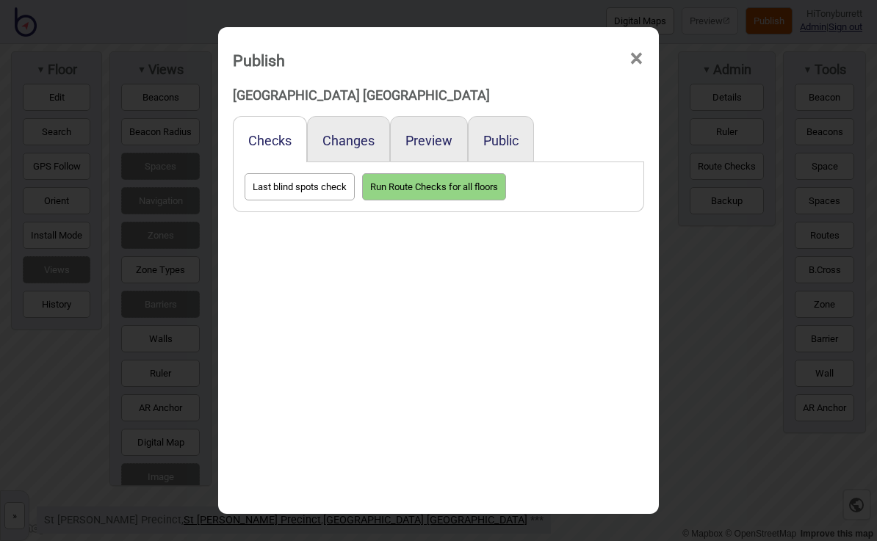
click at [430, 116] on div "Preview" at bounding box center [429, 139] width 78 height 46
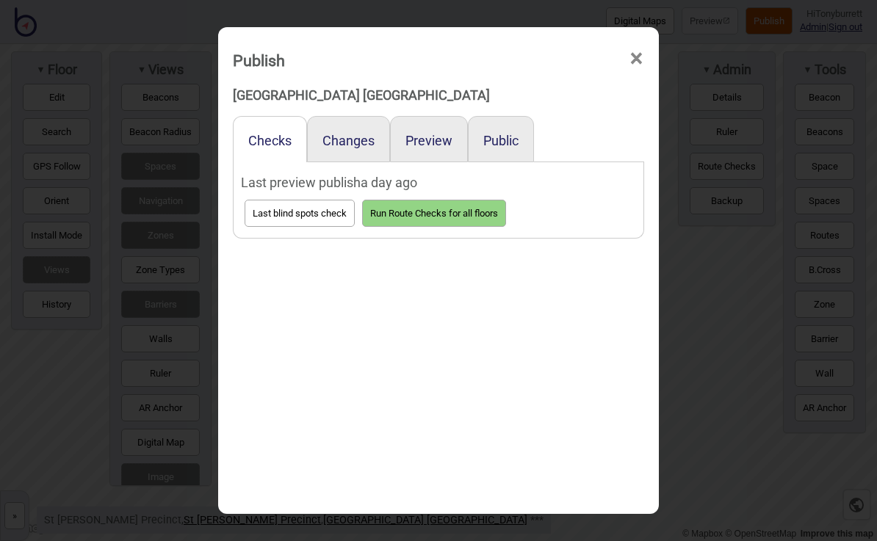
click at [427, 133] on button "Preview" at bounding box center [428, 140] width 47 height 15
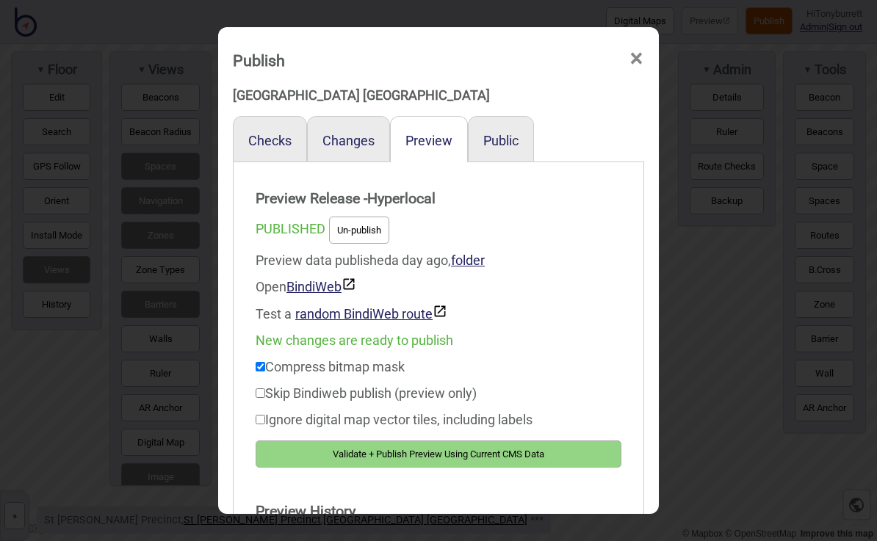
click at [430, 455] on button "Validate + Publish Preview Using Current CMS Data" at bounding box center [439, 454] width 366 height 27
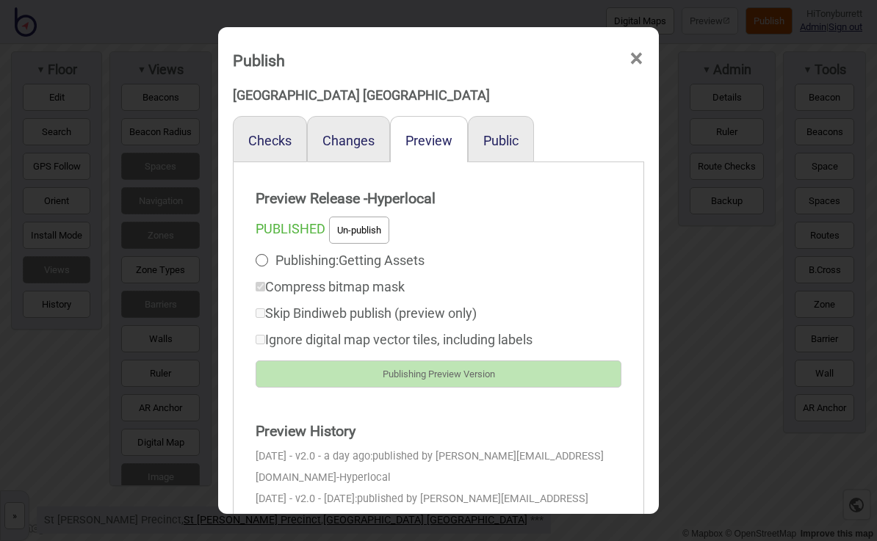
click at [641, 46] on span "×" at bounding box center [636, 59] width 15 height 48
